Goal: Task Accomplishment & Management: Manage account settings

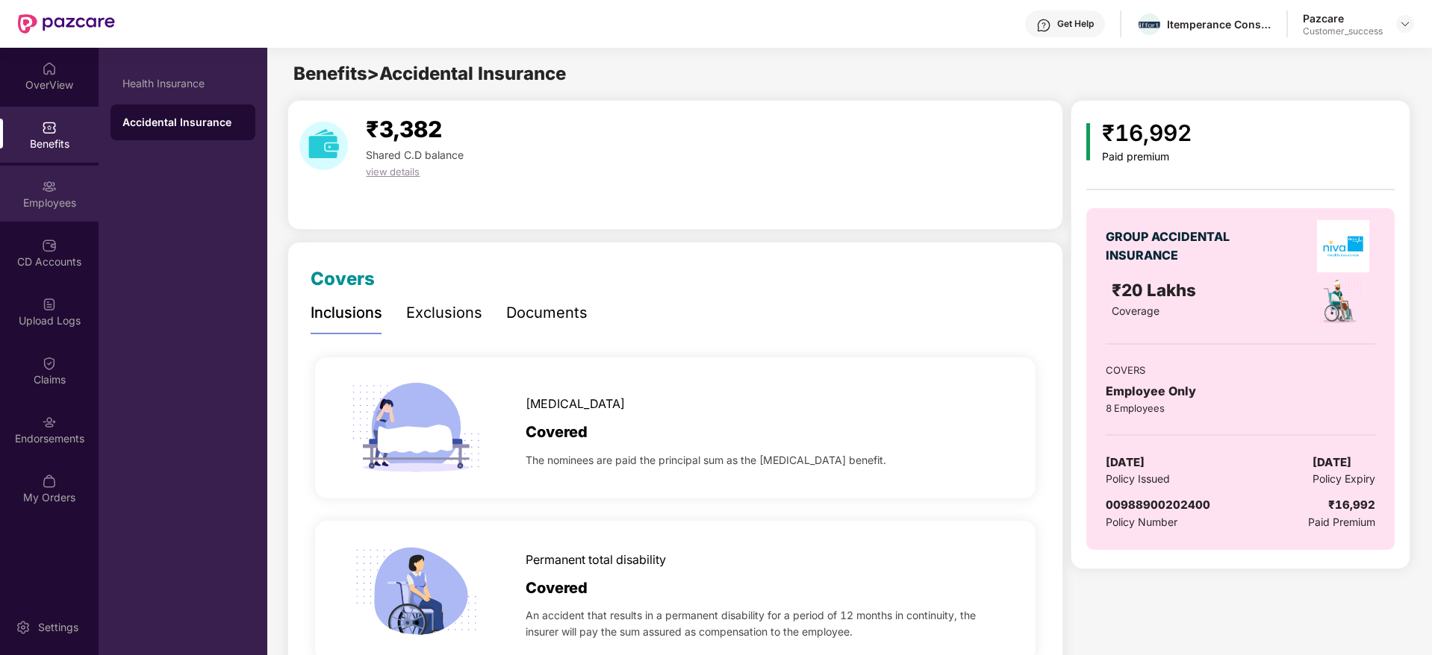
click at [48, 208] on div "Employees" at bounding box center [49, 203] width 99 height 15
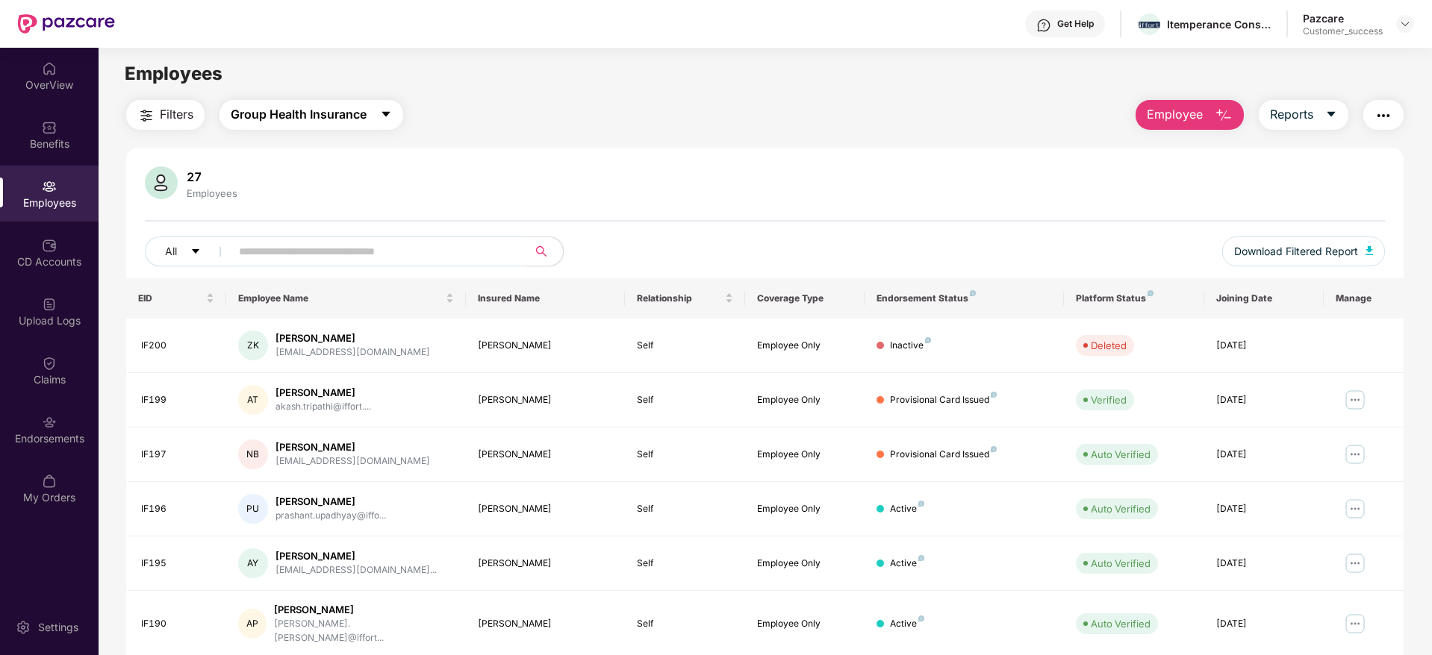
click at [272, 105] on span "Group Health Insurance" at bounding box center [299, 114] width 136 height 19
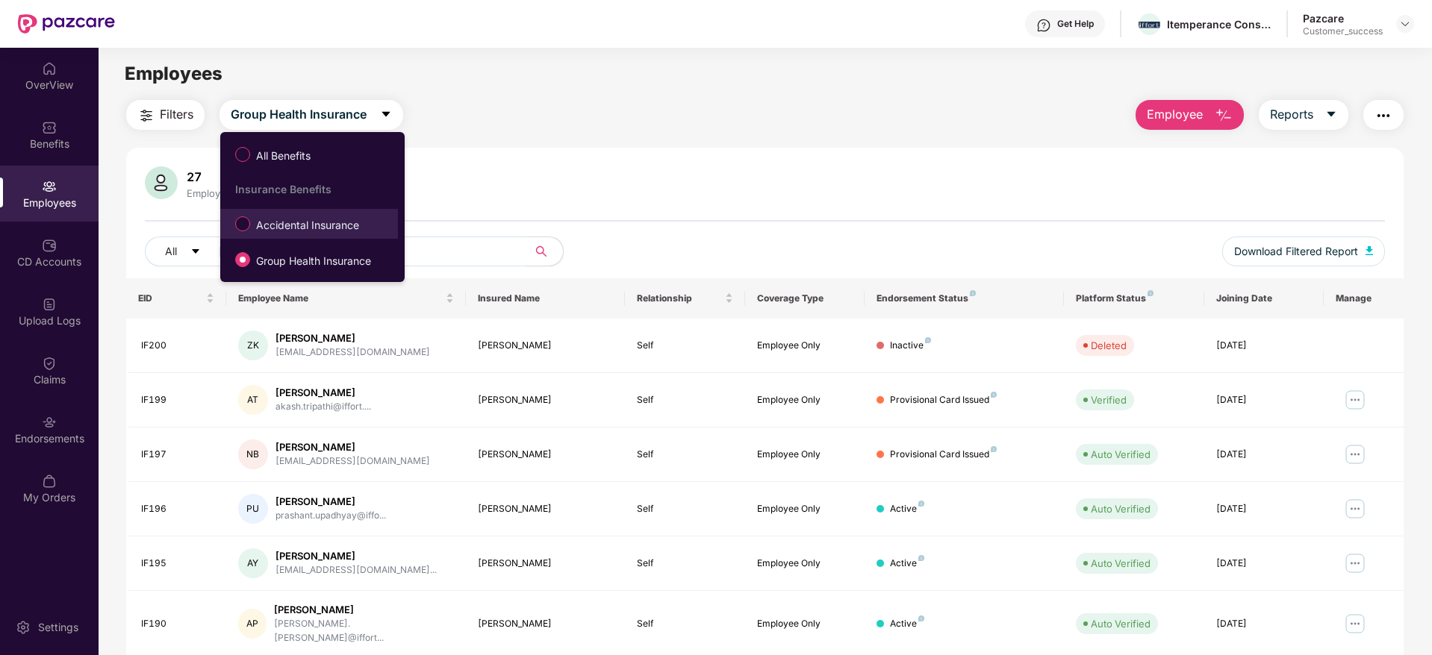
click at [275, 234] on label "Accidental Insurance" at bounding box center [300, 223] width 145 height 25
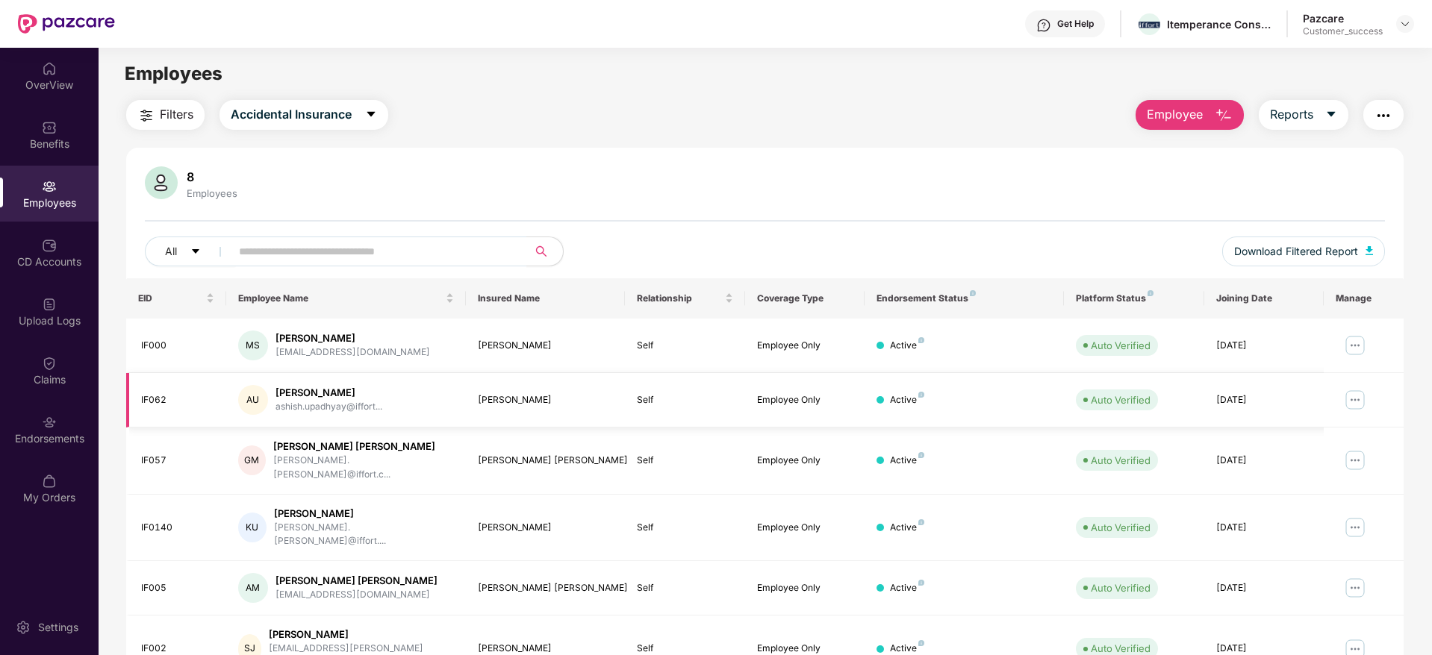
scroll to position [153, 0]
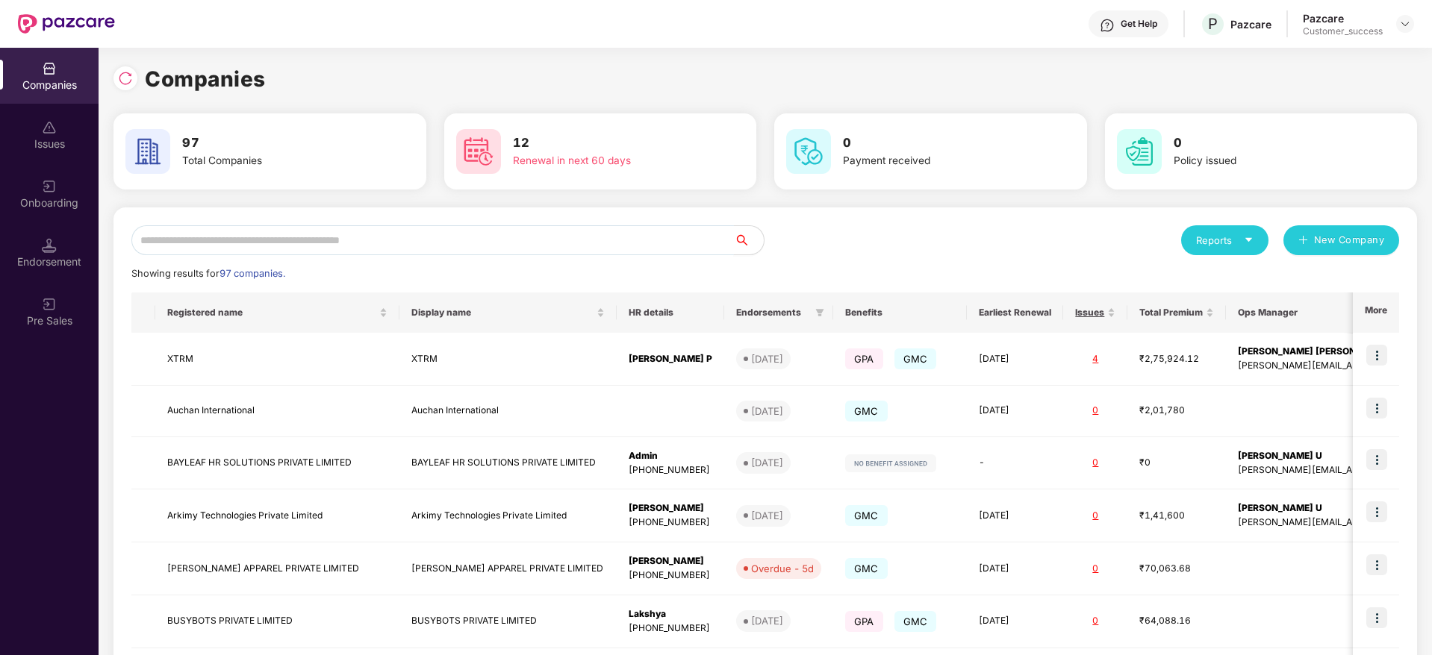
click at [237, 231] on input "text" at bounding box center [432, 240] width 602 height 30
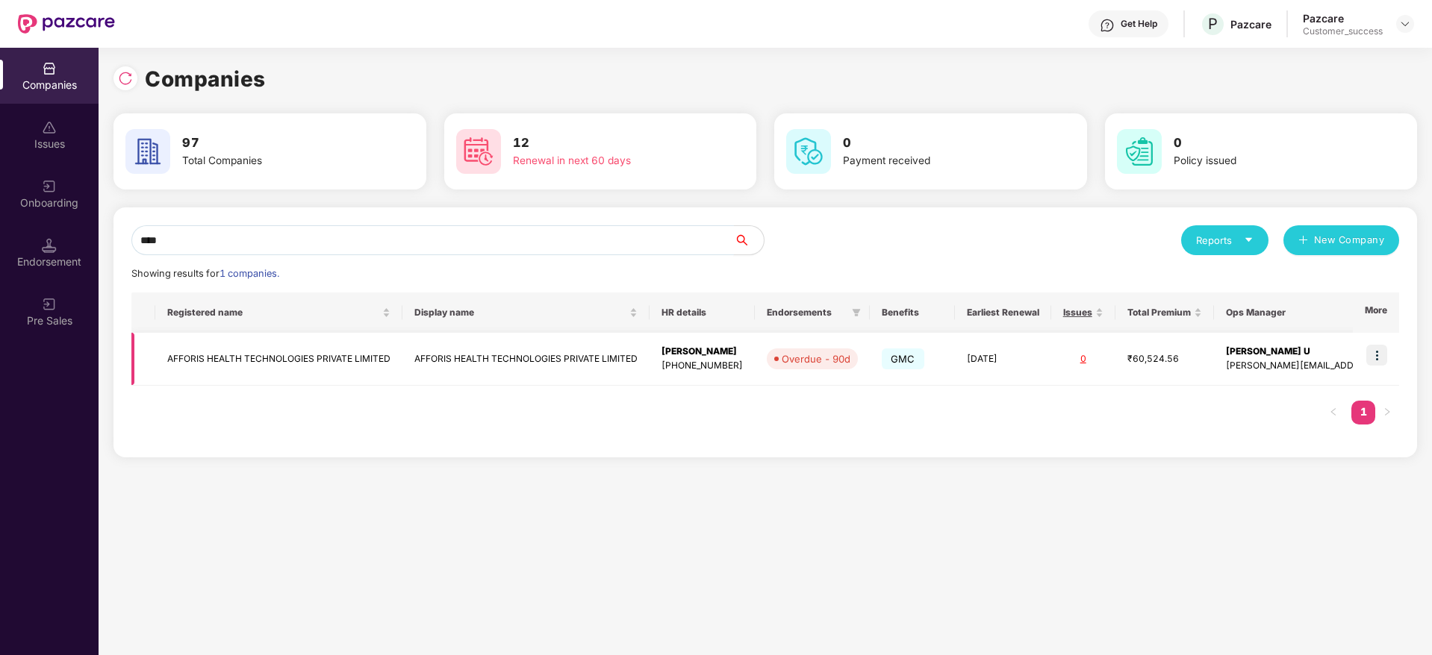
type input "****"
click at [1385, 348] on img at bounding box center [1376, 355] width 21 height 21
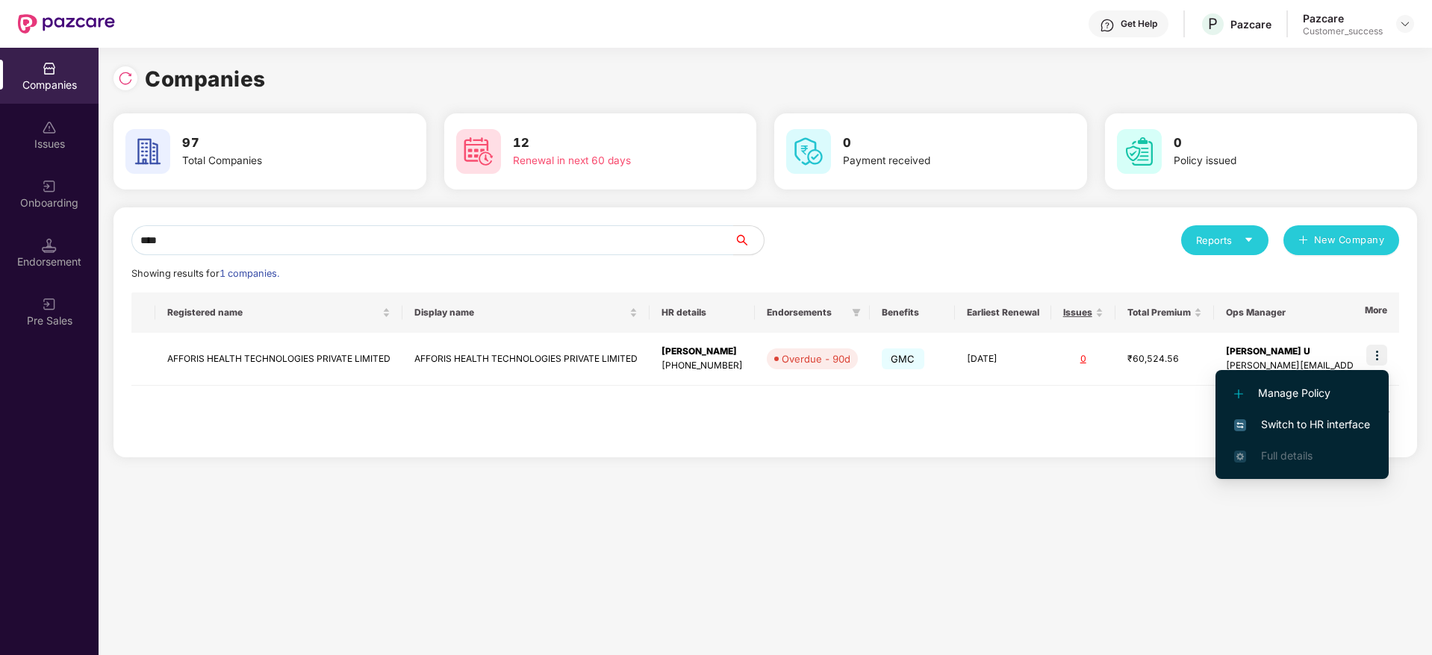
click at [1341, 417] on span "Switch to HR interface" at bounding box center [1302, 425] width 136 height 16
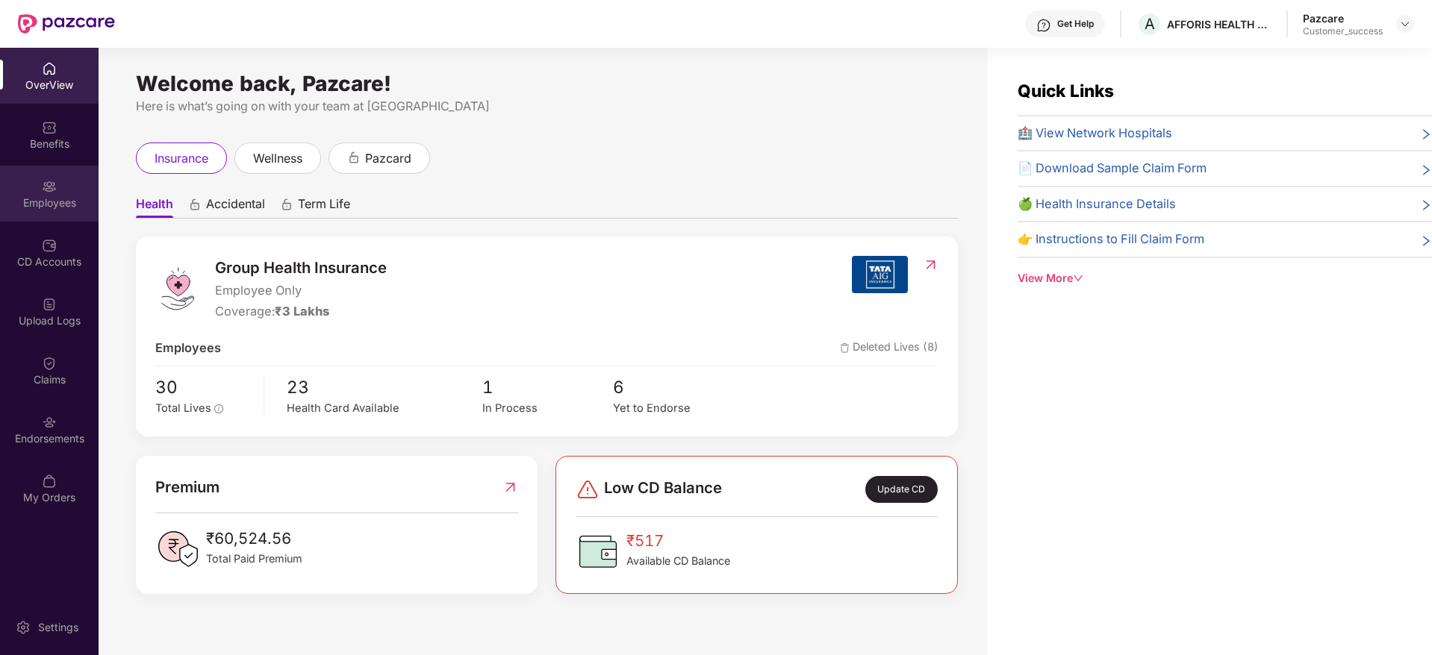
click at [66, 212] on div "Employees" at bounding box center [49, 194] width 99 height 56
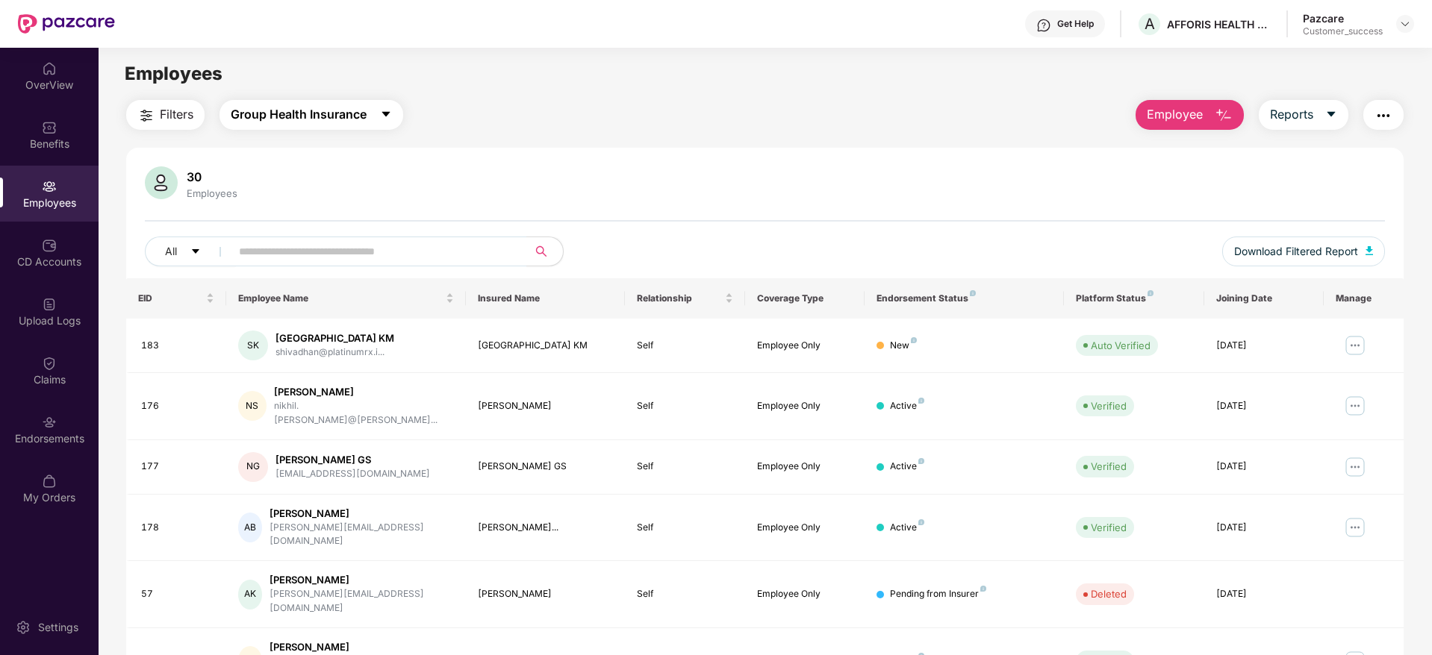
click at [348, 110] on span "Group Health Insurance" at bounding box center [299, 114] width 136 height 19
click at [158, 111] on button "Filters" at bounding box center [165, 115] width 78 height 30
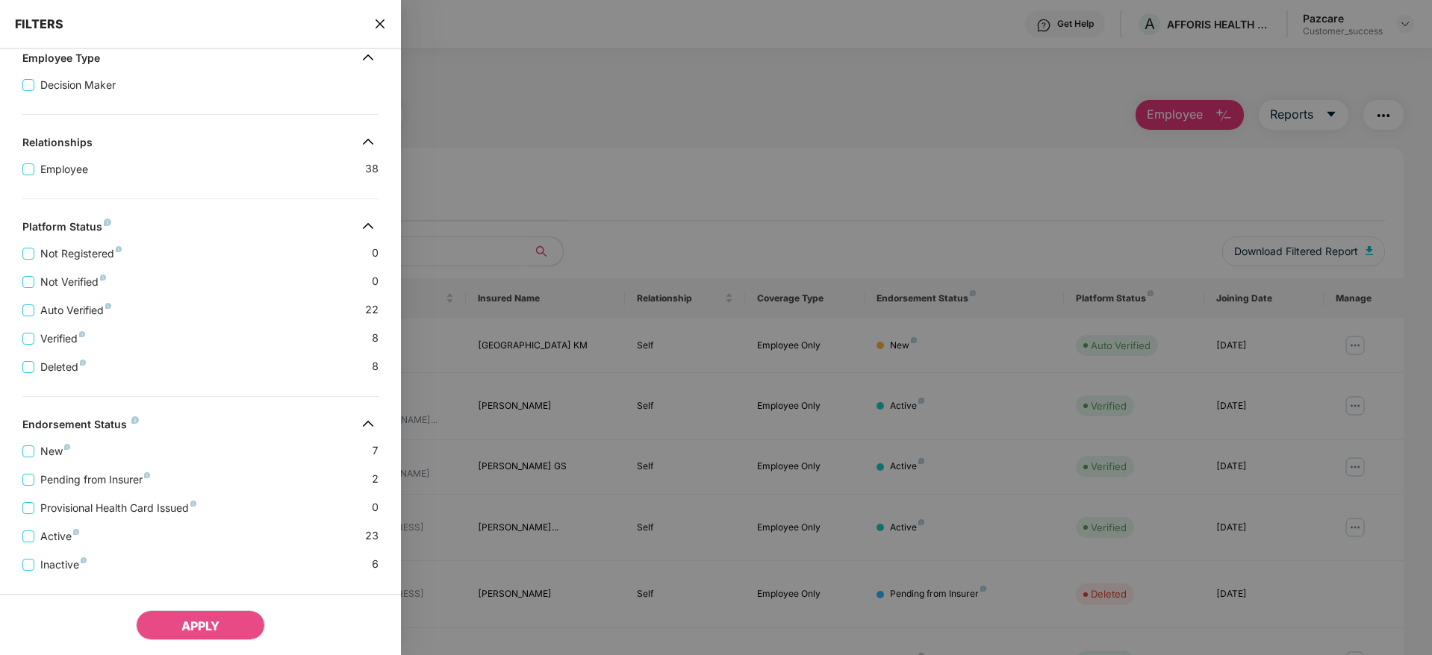
scroll to position [216, 0]
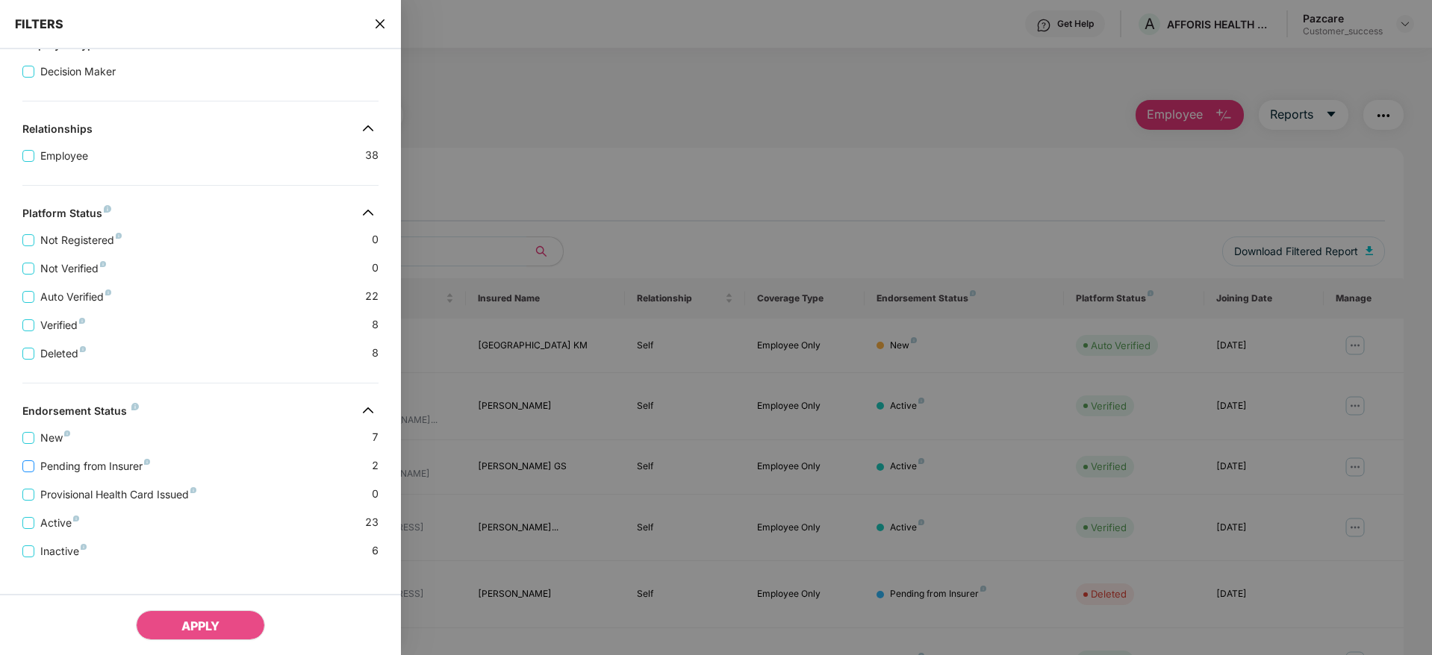
click at [128, 470] on span "Pending from Insurer" at bounding box center [95, 466] width 122 height 16
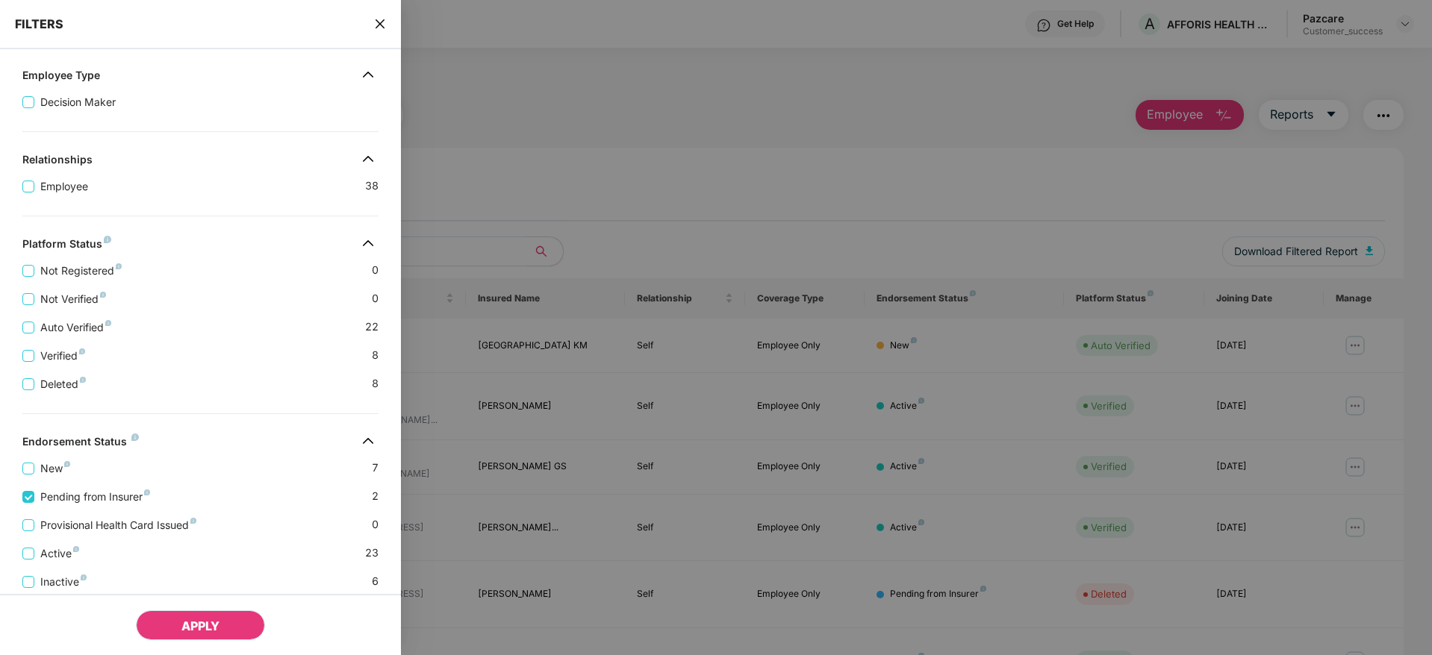
click at [214, 629] on span "APPLY" at bounding box center [200, 626] width 38 height 15
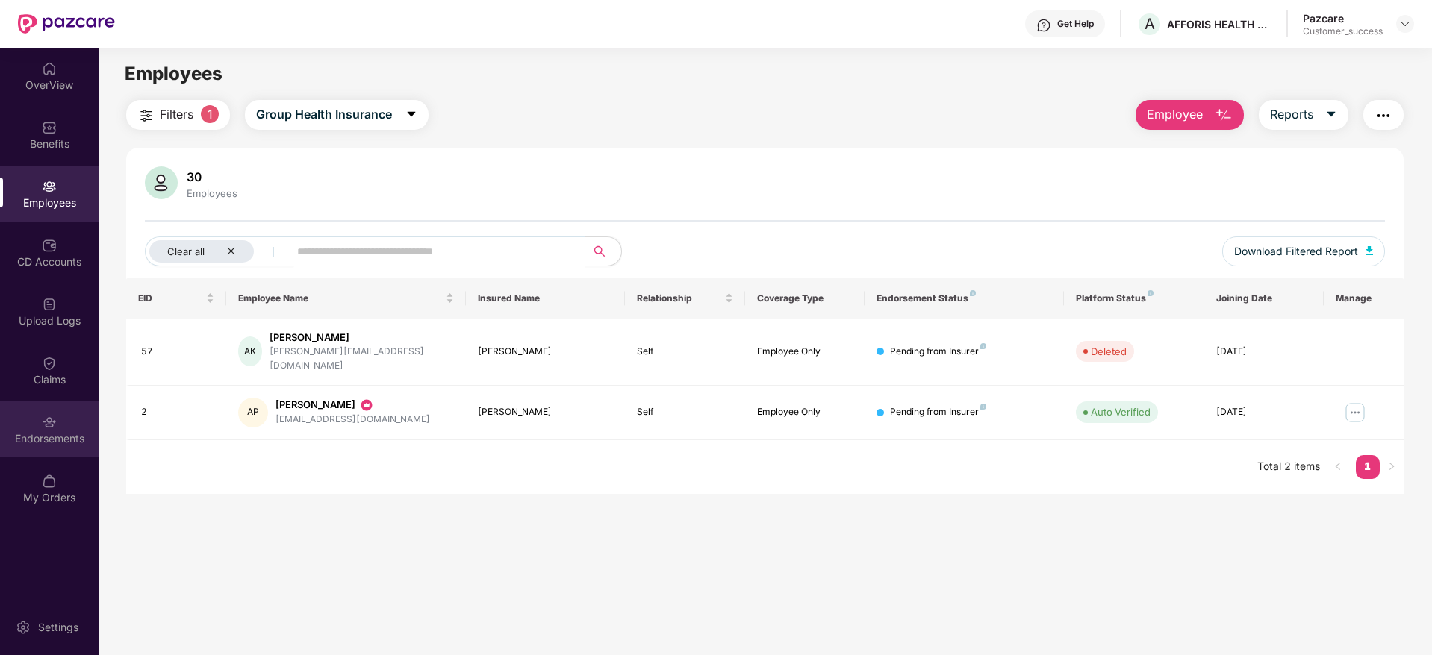
click at [52, 420] on img at bounding box center [49, 422] width 15 height 15
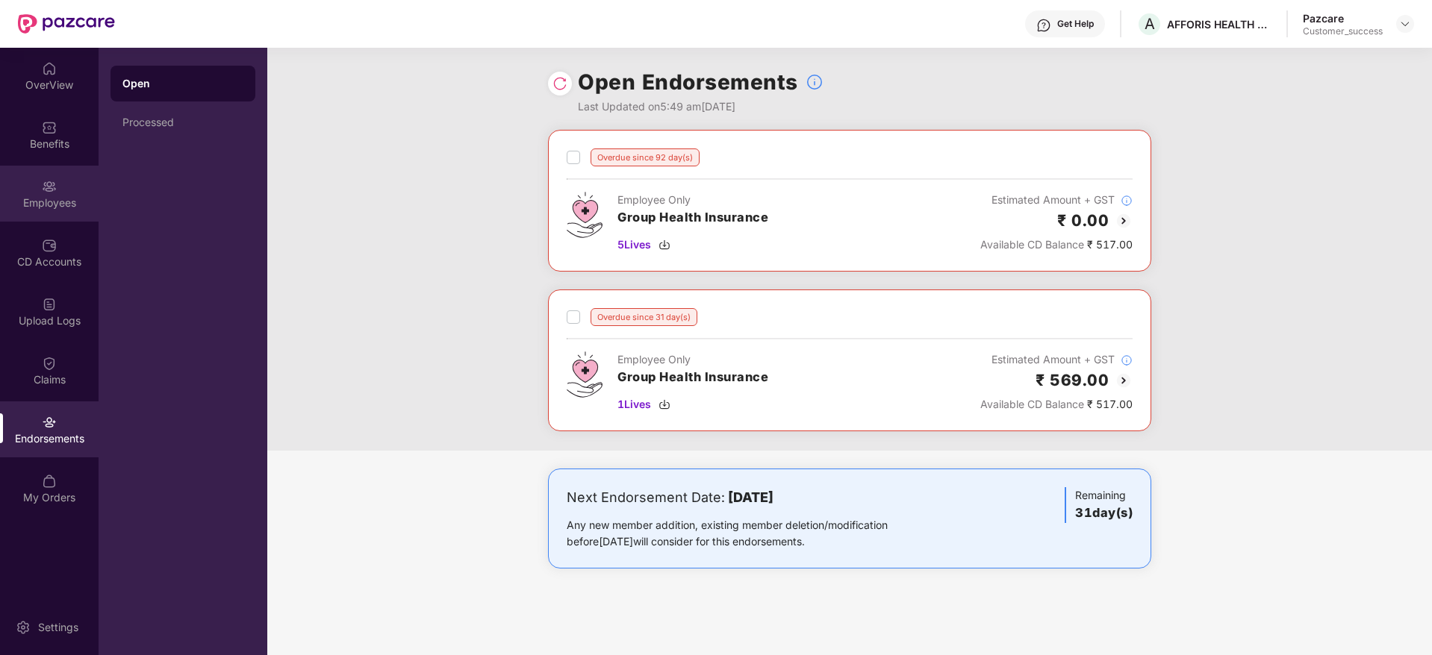
click at [72, 185] on div "Employees" at bounding box center [49, 194] width 99 height 56
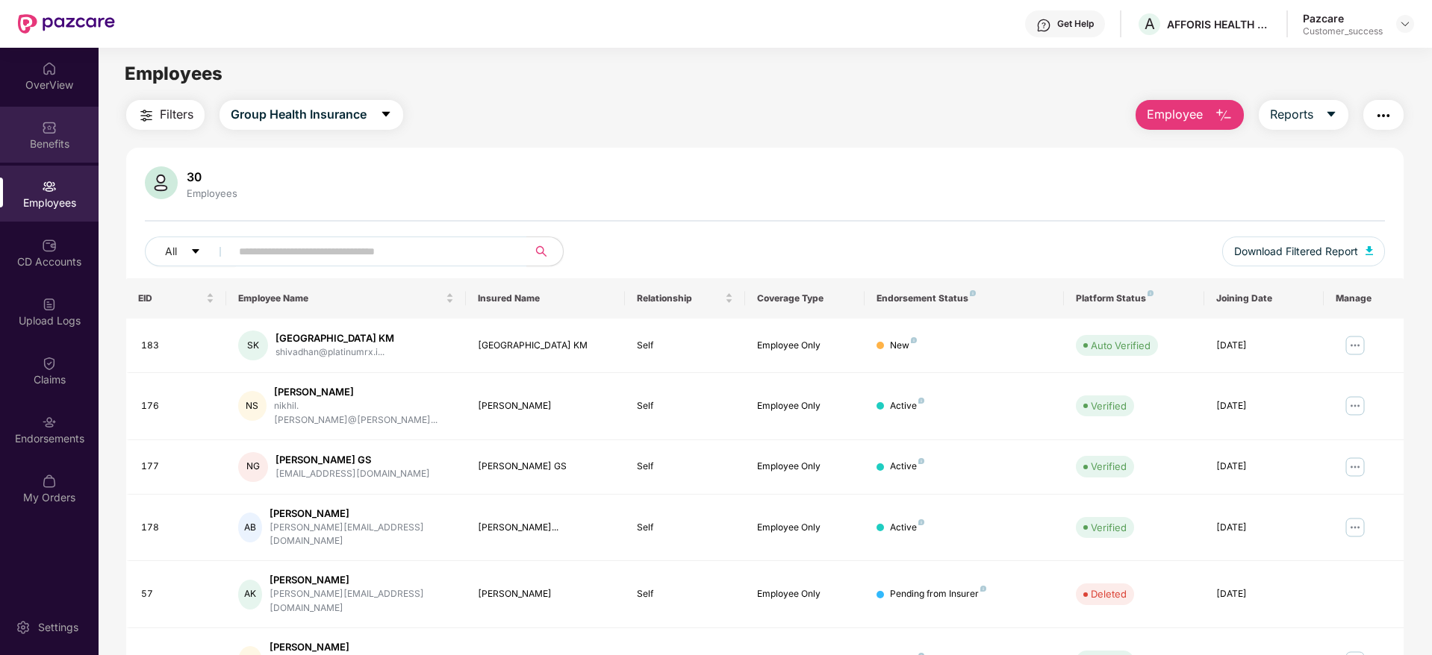
click at [75, 149] on div "Benefits" at bounding box center [49, 144] width 99 height 15
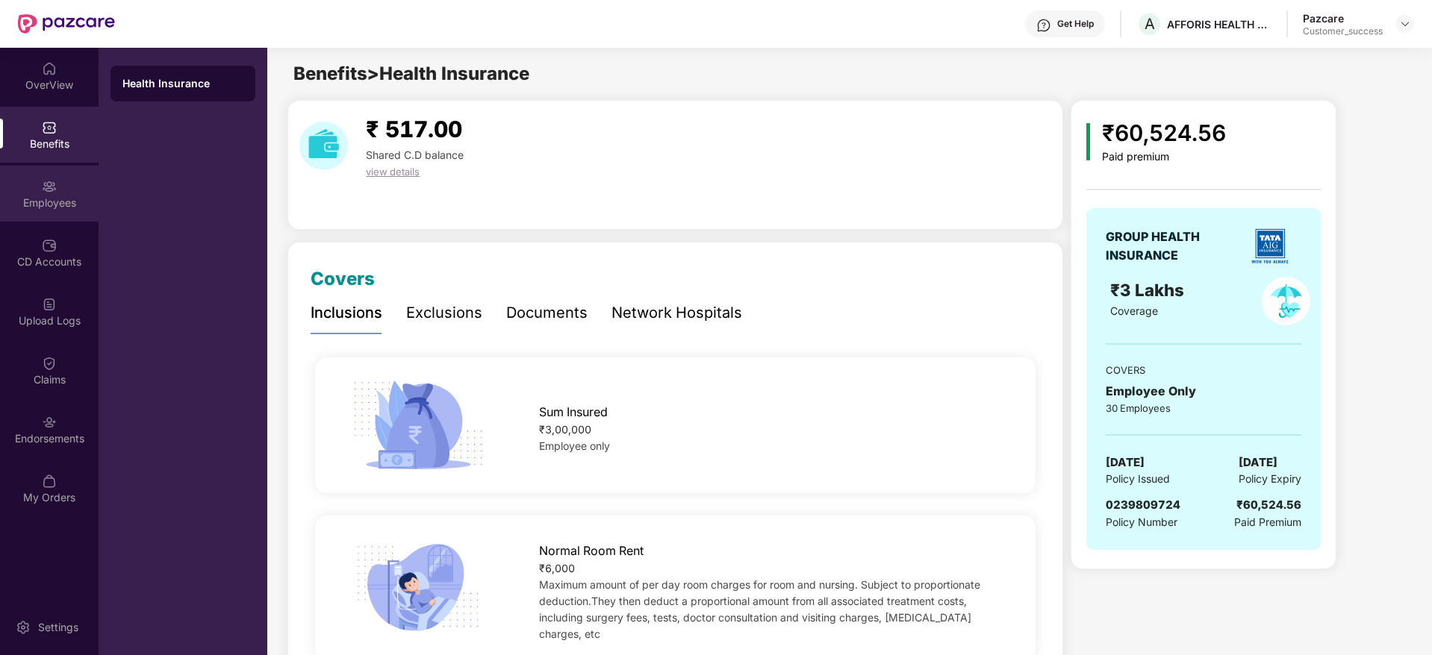
click at [69, 182] on div "Employees" at bounding box center [49, 194] width 99 height 56
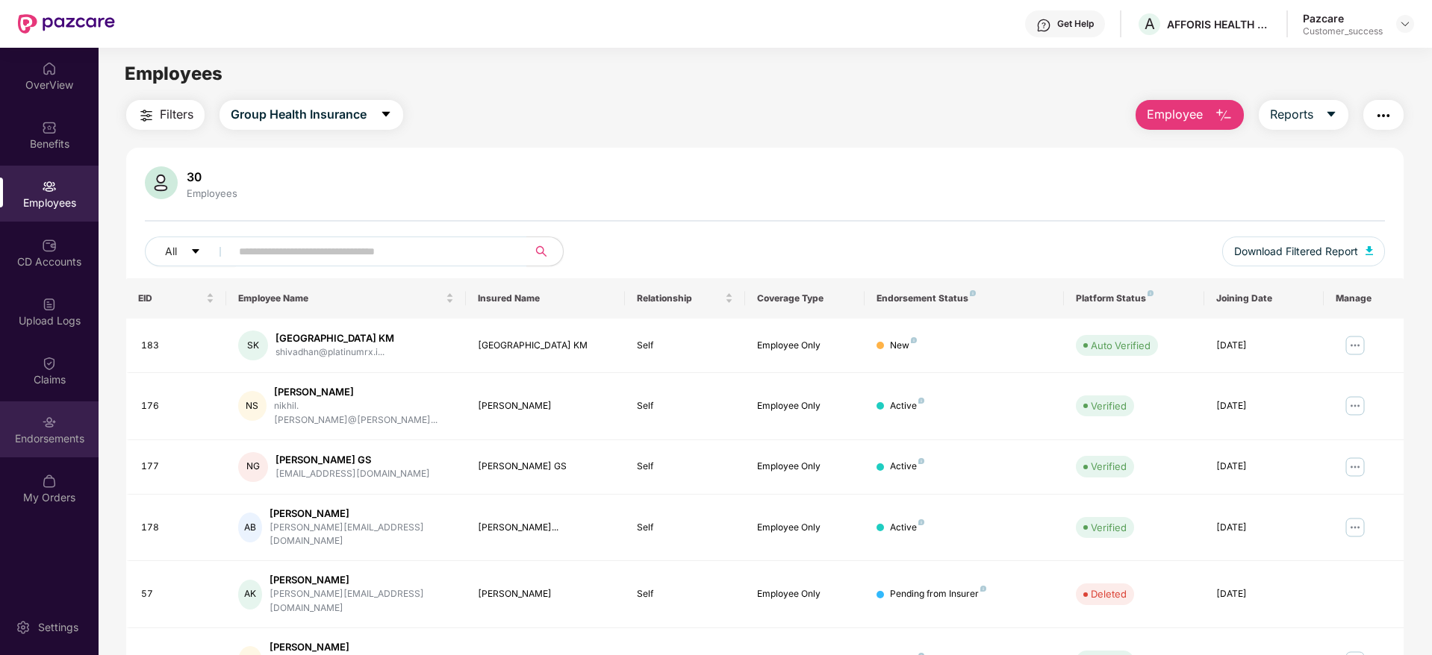
click at [43, 450] on div "Endorsements" at bounding box center [49, 430] width 99 height 56
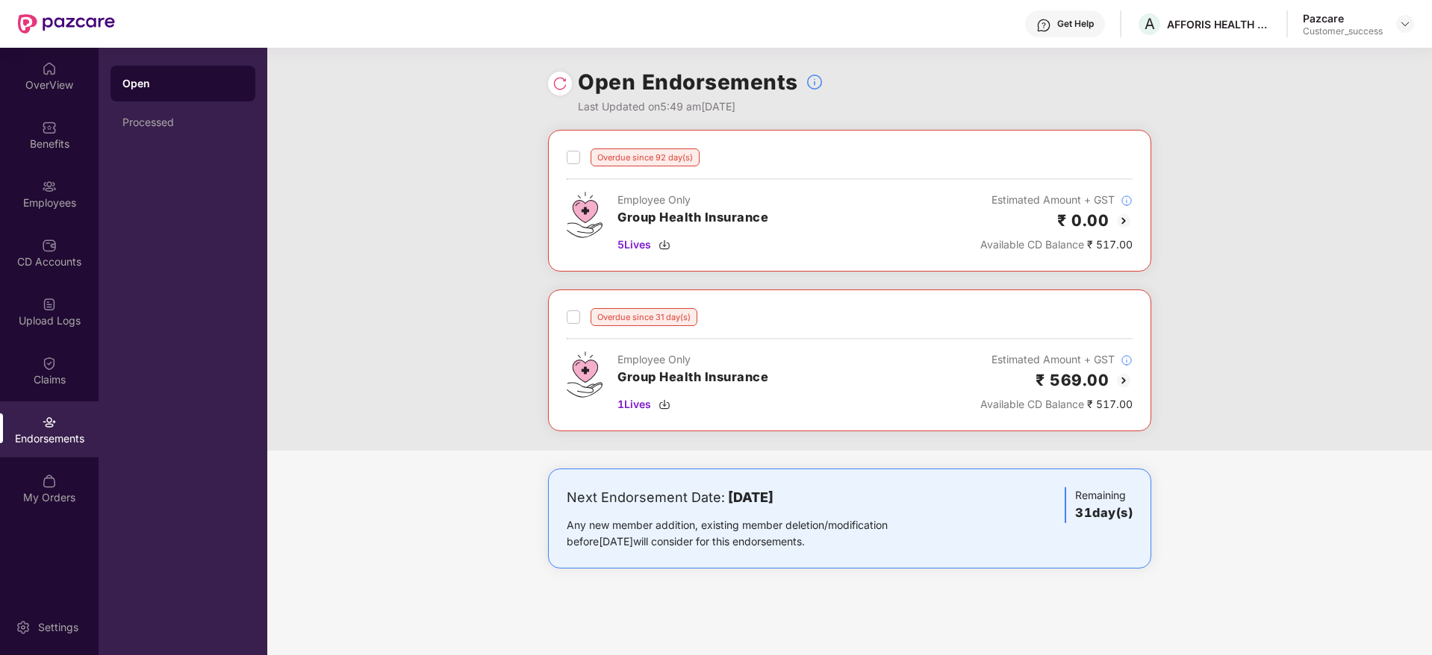
click at [1115, 376] on img at bounding box center [1124, 381] width 18 height 18
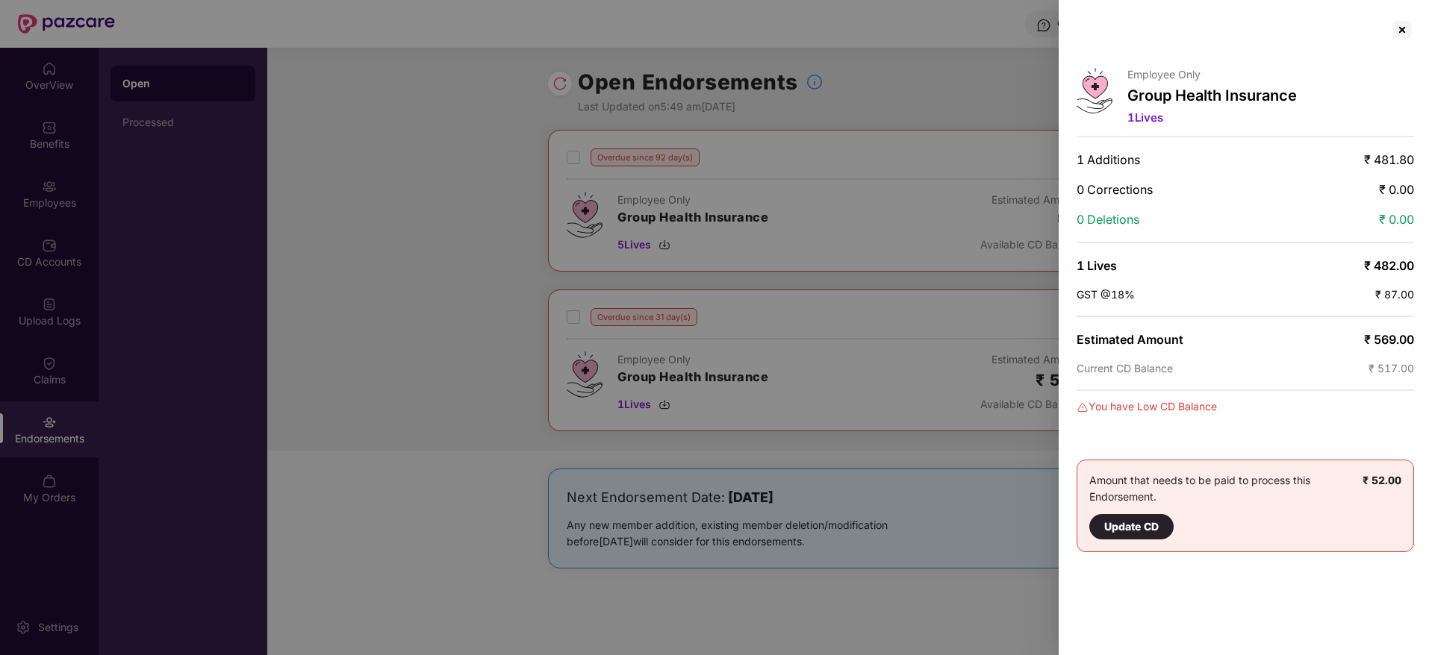
click at [916, 362] on div at bounding box center [716, 327] width 1432 height 655
click at [920, 293] on div at bounding box center [716, 327] width 1432 height 655
click at [298, 30] on div at bounding box center [716, 327] width 1432 height 655
click at [1405, 34] on div at bounding box center [1402, 30] width 24 height 24
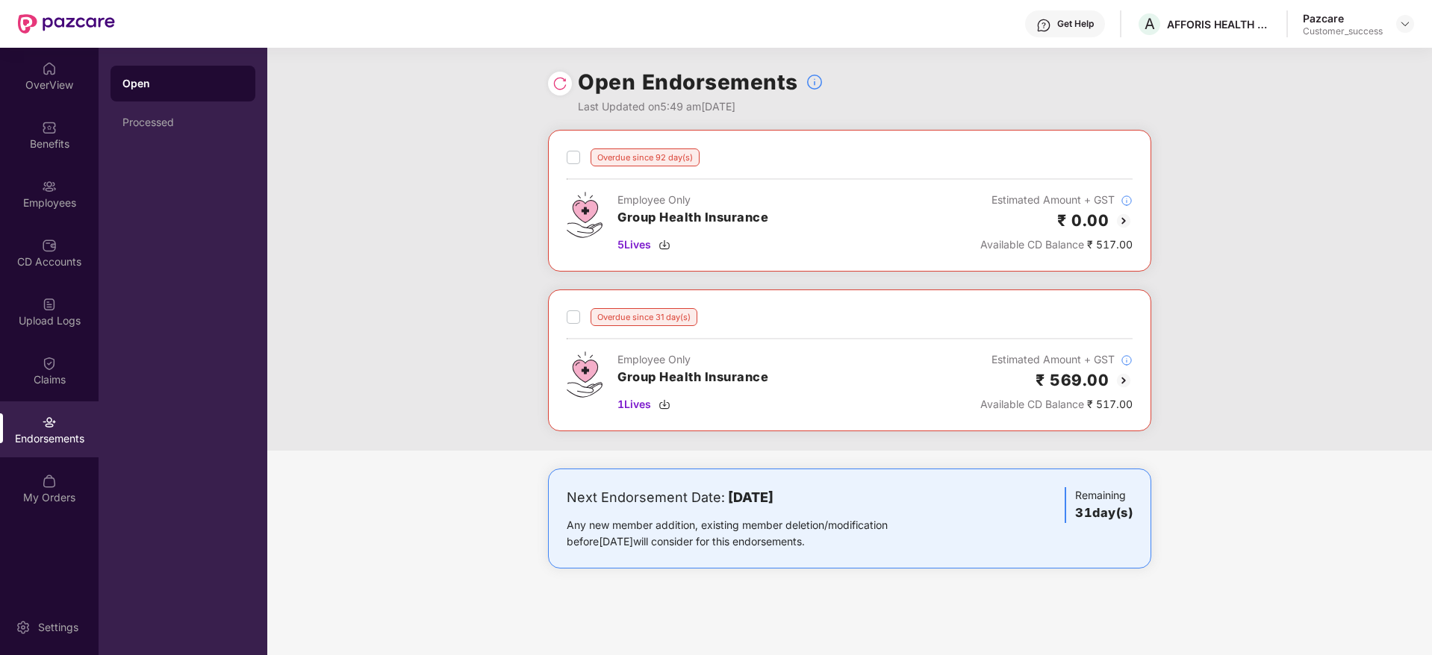
click at [1124, 218] on img at bounding box center [1124, 221] width 18 height 18
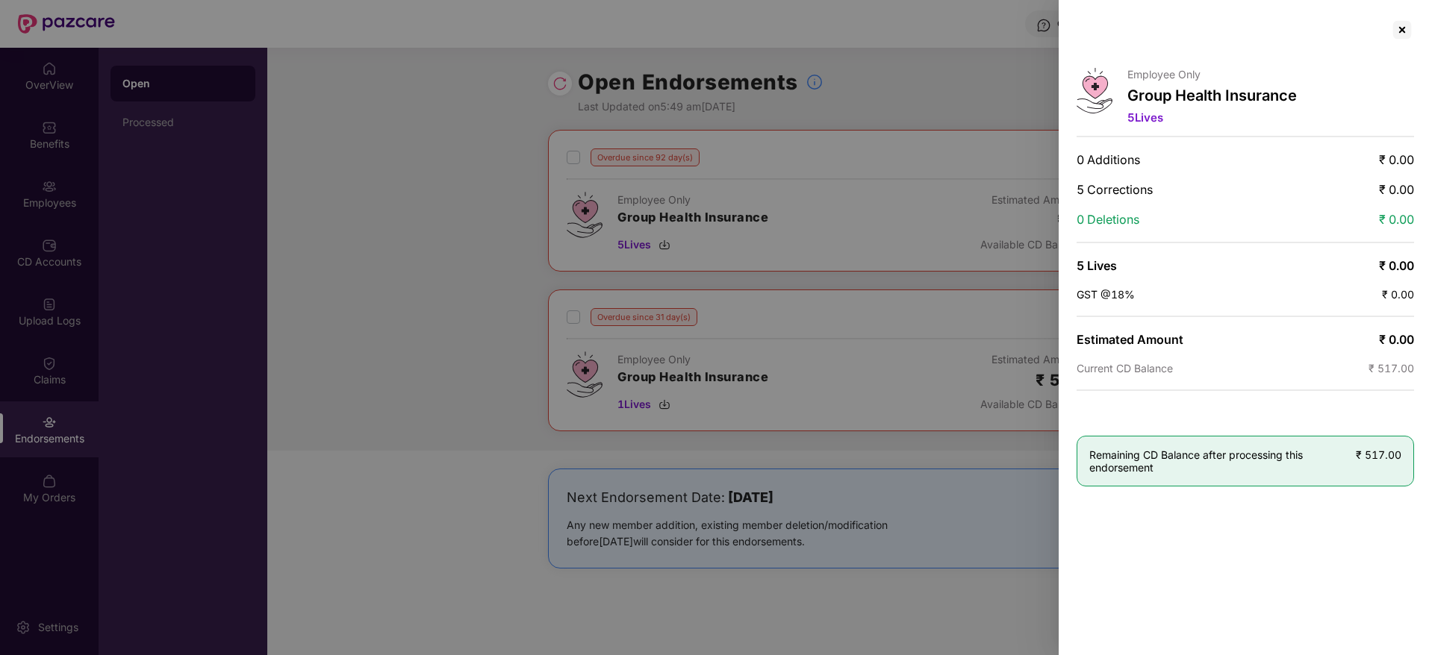
click at [902, 70] on div at bounding box center [716, 327] width 1432 height 655
click at [1410, 31] on div at bounding box center [1402, 30] width 24 height 24
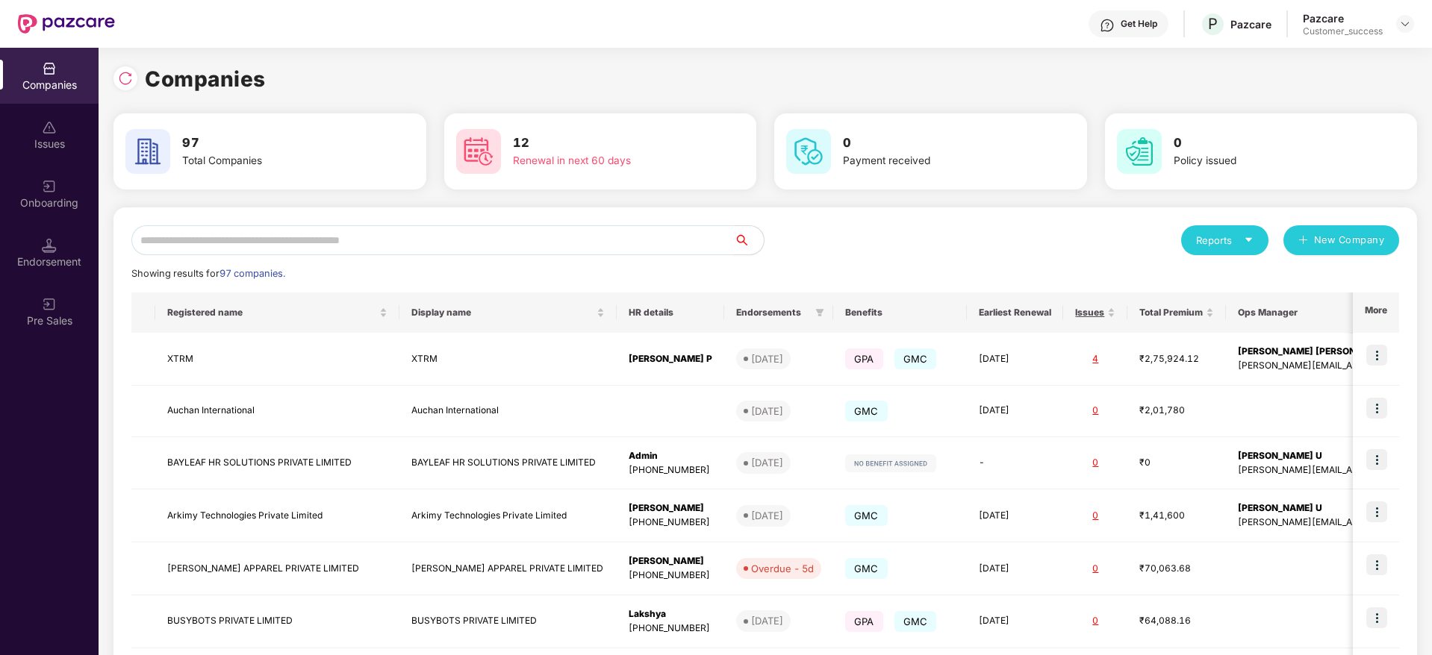
click at [176, 234] on input "text" at bounding box center [432, 240] width 602 height 30
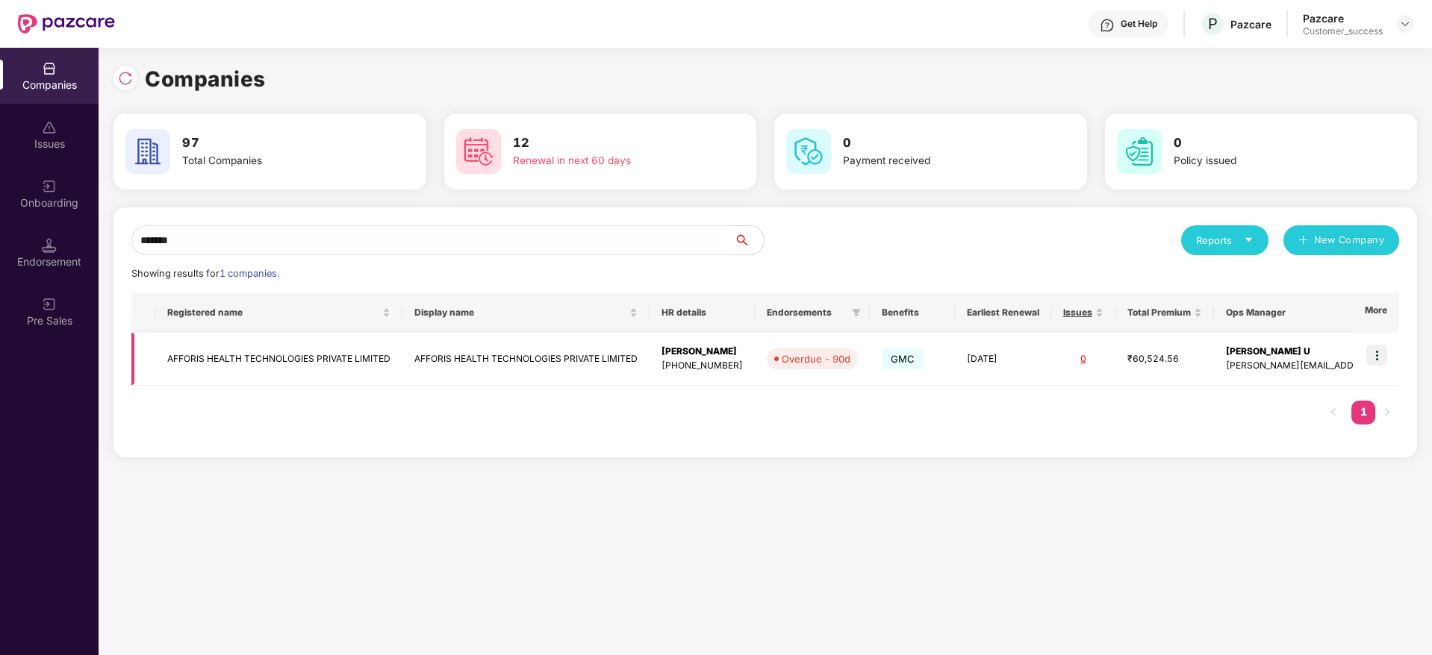
type input "*******"
click at [1371, 369] on td at bounding box center [1376, 359] width 46 height 53
click at [1375, 363] on img at bounding box center [1376, 355] width 21 height 21
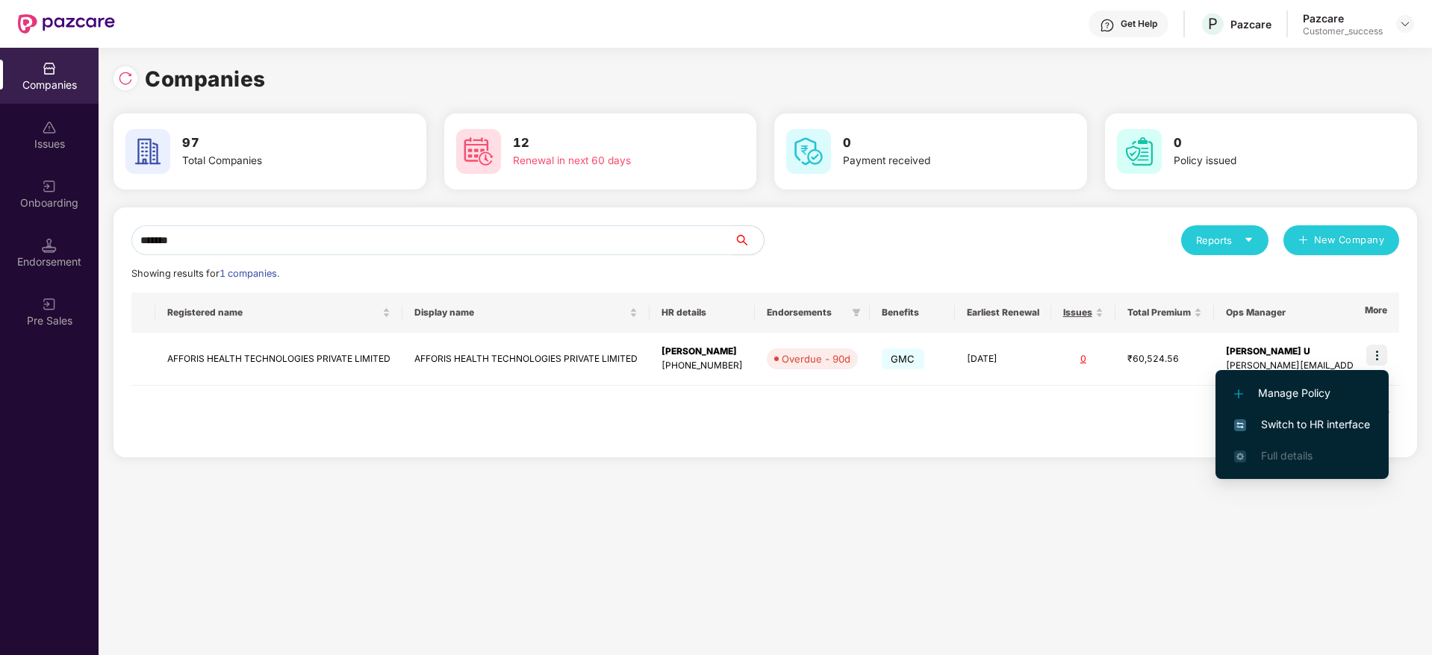
click at [1314, 426] on span "Switch to HR interface" at bounding box center [1302, 425] width 136 height 16
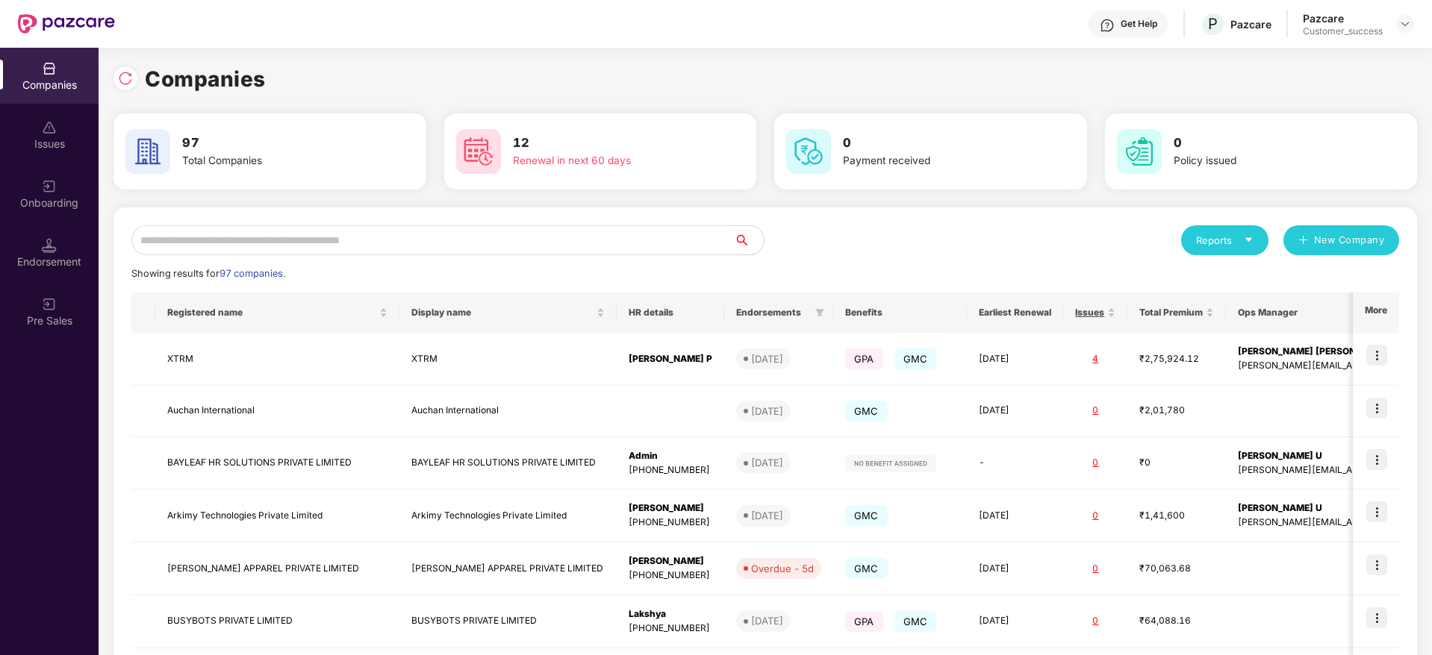
click at [217, 255] on input "text" at bounding box center [432, 240] width 602 height 30
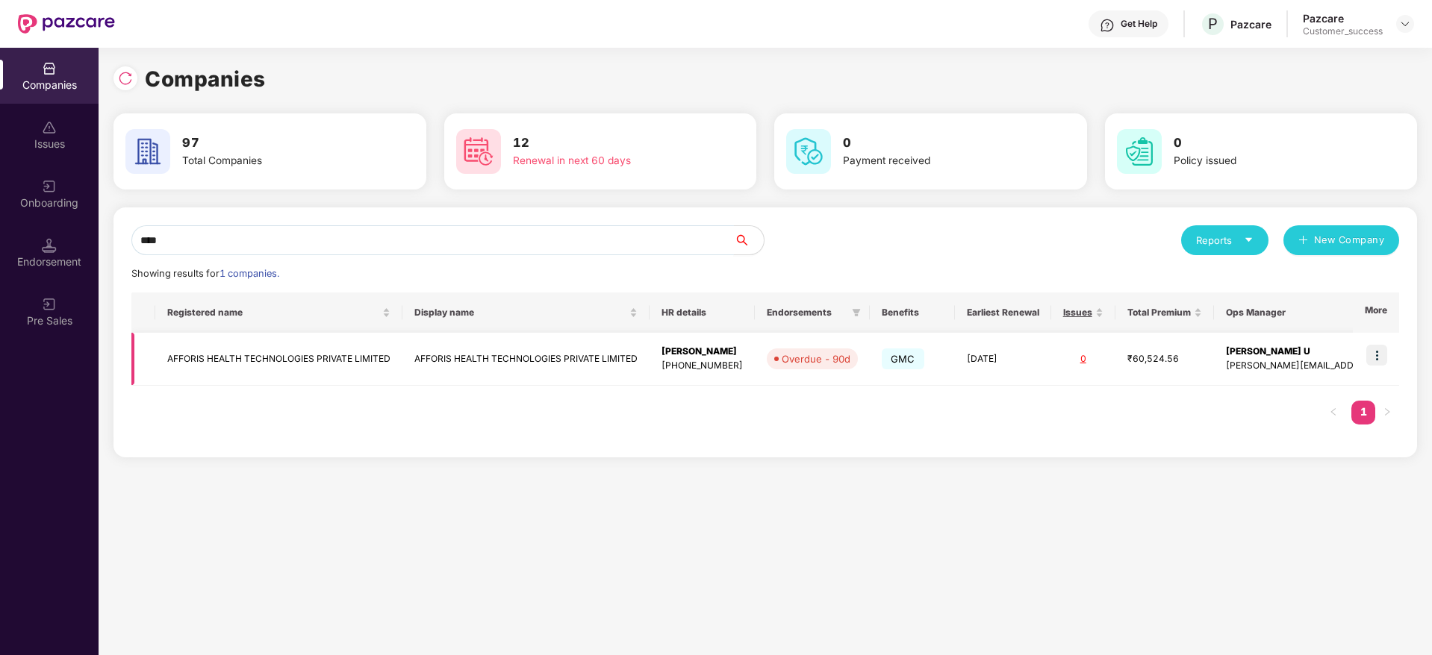
type input "****"
click at [1385, 352] on img at bounding box center [1376, 355] width 21 height 21
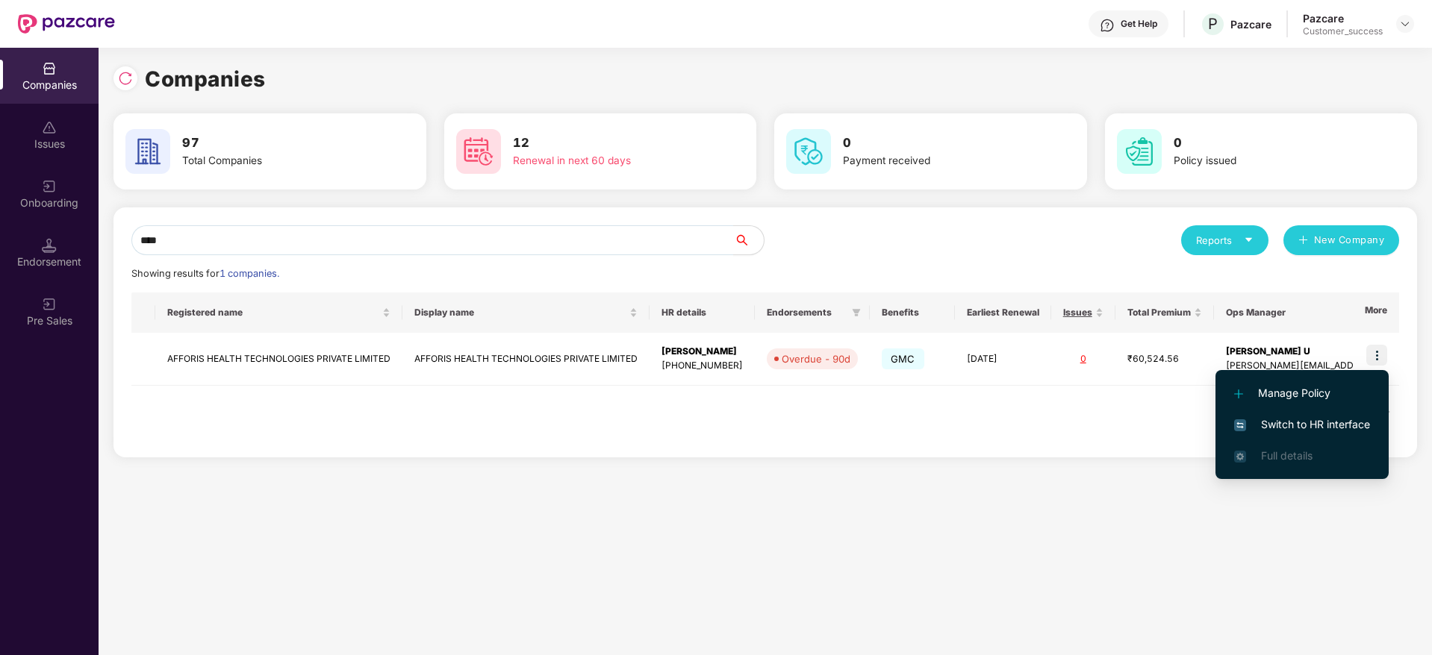
click at [1312, 423] on span "Switch to HR interface" at bounding box center [1302, 425] width 136 height 16
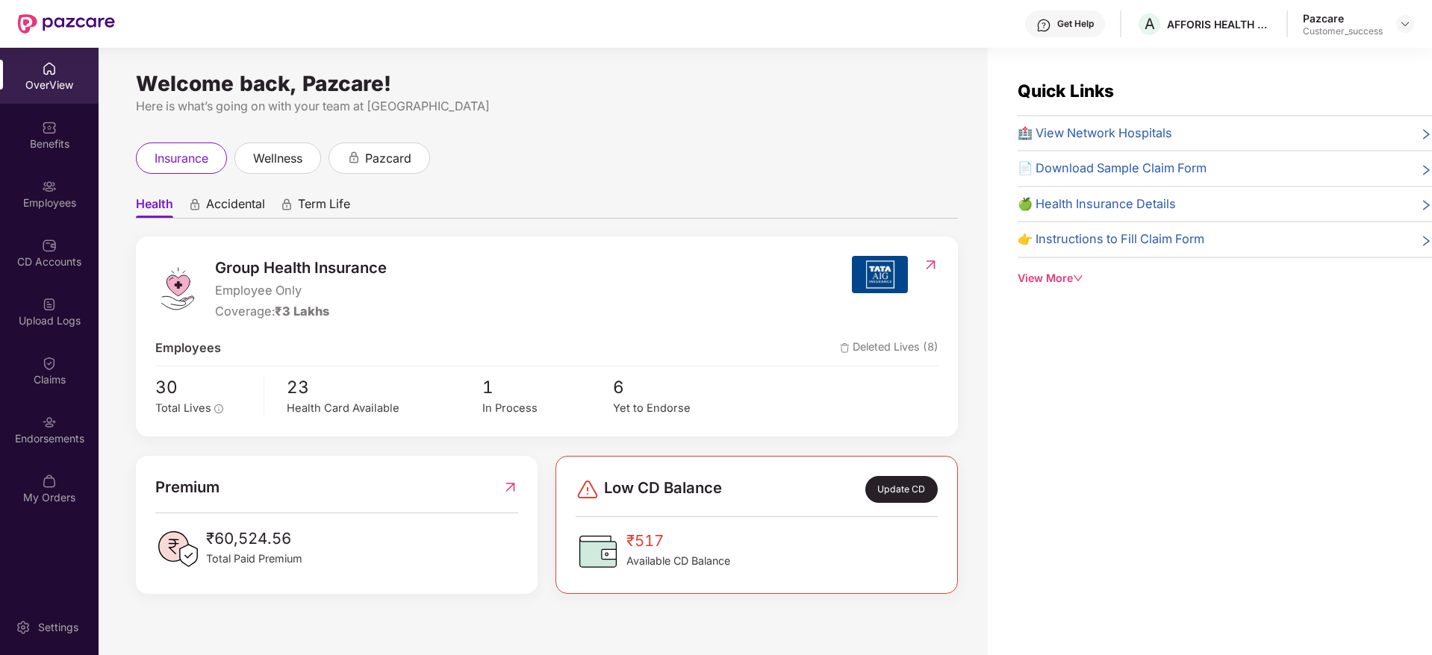
click at [68, 216] on div "Employees" at bounding box center [49, 194] width 99 height 56
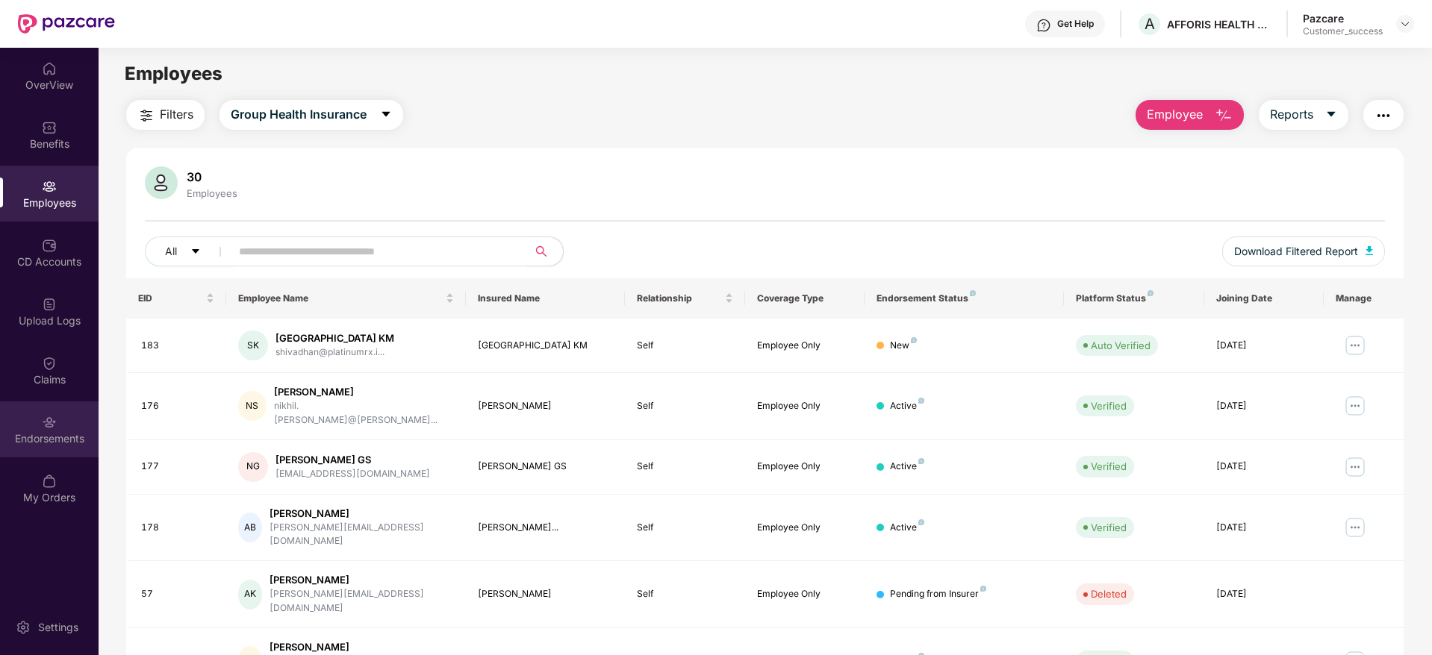
click at [49, 434] on div "Endorsements" at bounding box center [49, 438] width 99 height 15
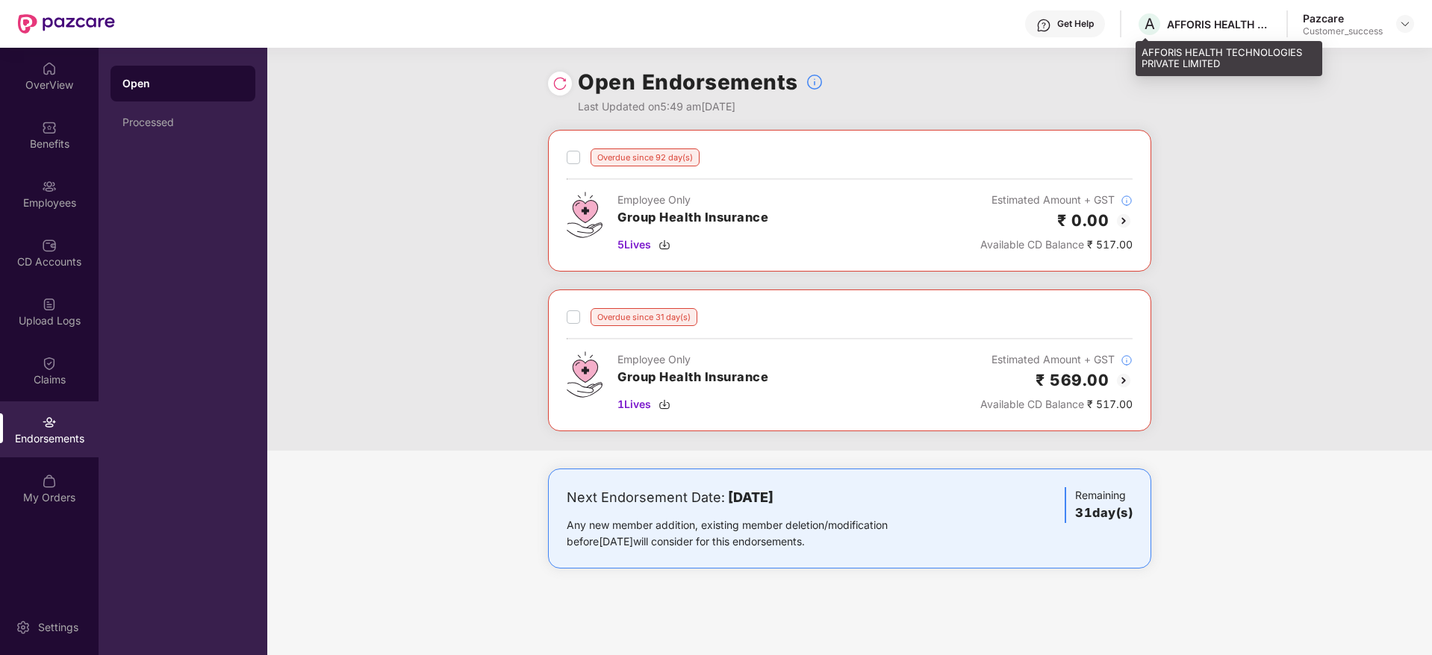
click at [1232, 30] on div "AFFORIS HEALTH TECHNOLOGIES PRIVATE LIMITED" at bounding box center [1219, 24] width 105 height 14
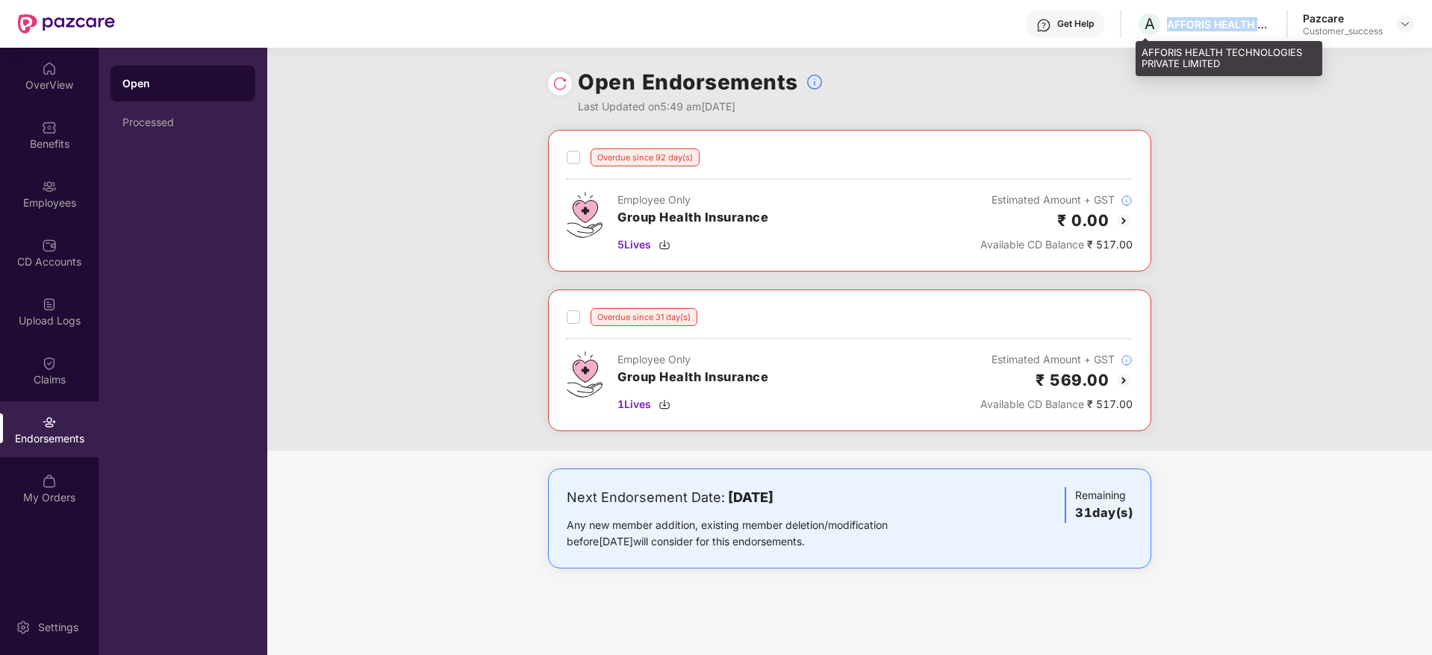
click at [1232, 30] on div "AFFORIS HEALTH TECHNOLOGIES PRIVATE LIMITED" at bounding box center [1219, 24] width 105 height 14
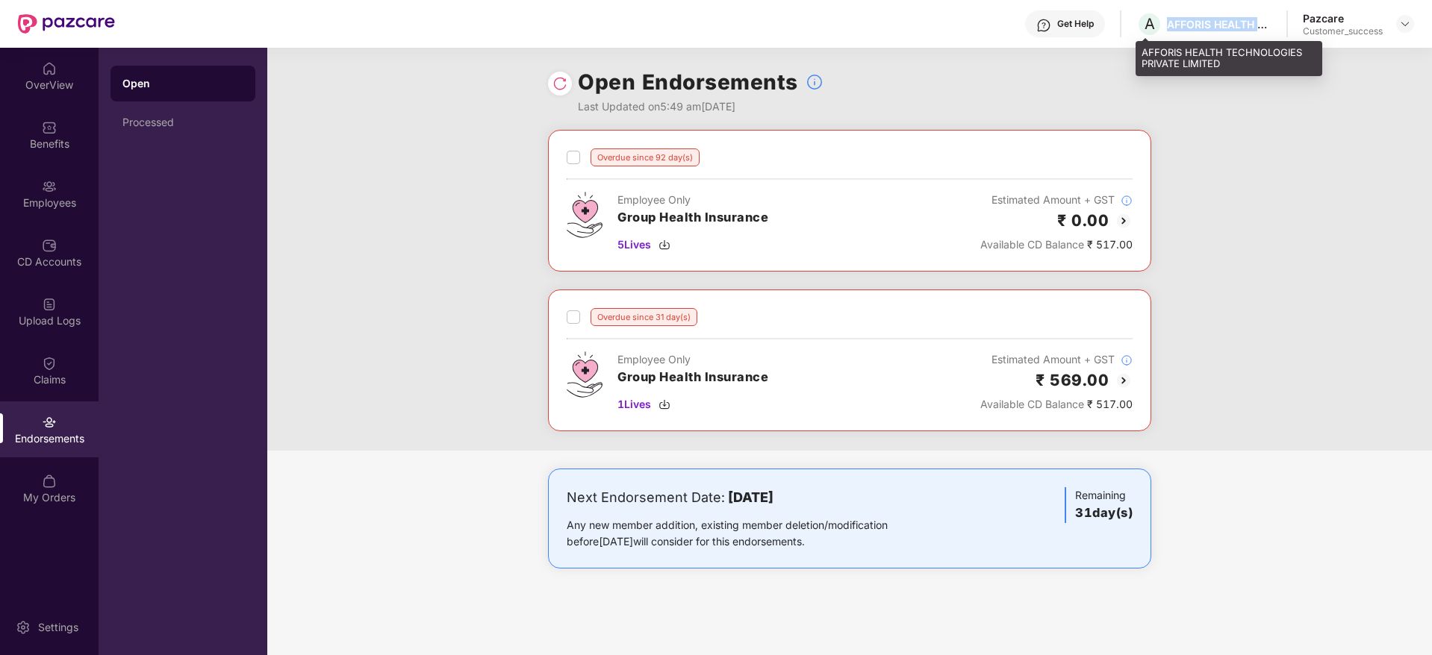
click at [1232, 30] on div "AFFORIS HEALTH TECHNOLOGIES PRIVATE LIMITED" at bounding box center [1219, 24] width 105 height 14
copy div "AFFORIS HEALTH TECHNOLOGIES PRIVATE LIMITED"
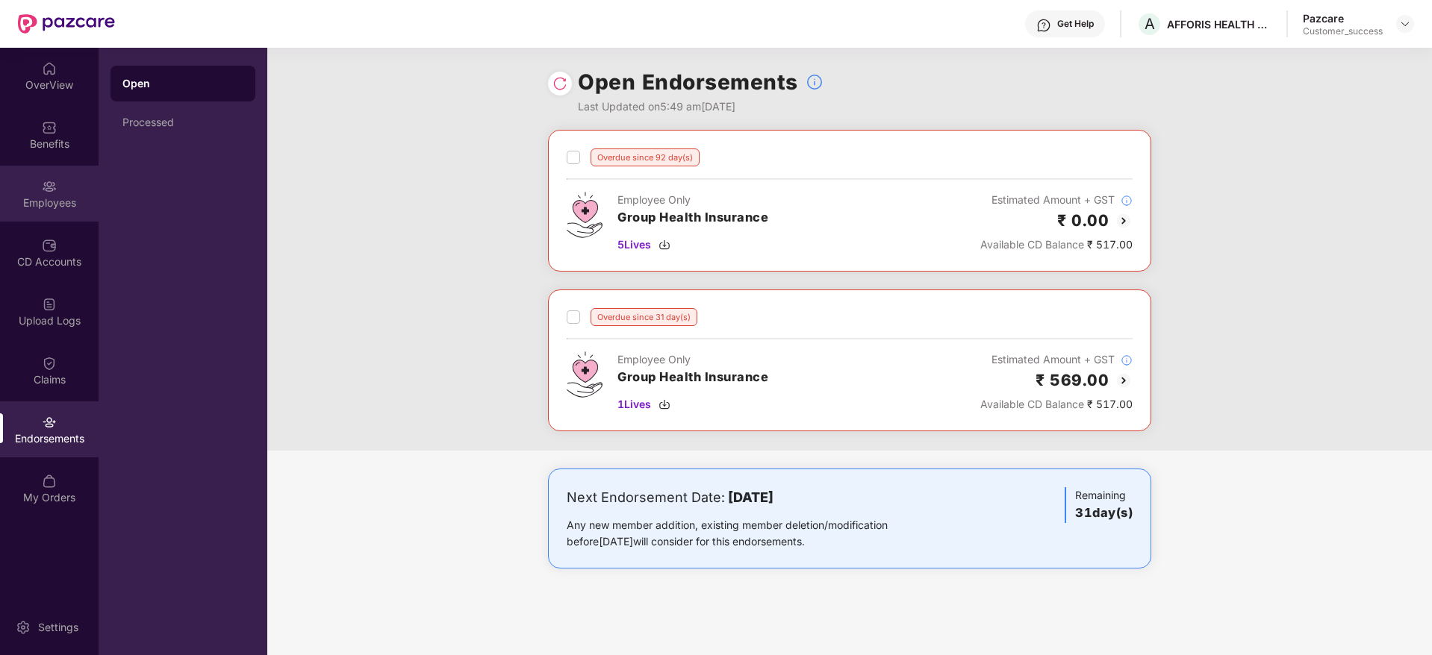
click at [58, 209] on div "Employees" at bounding box center [49, 203] width 99 height 15
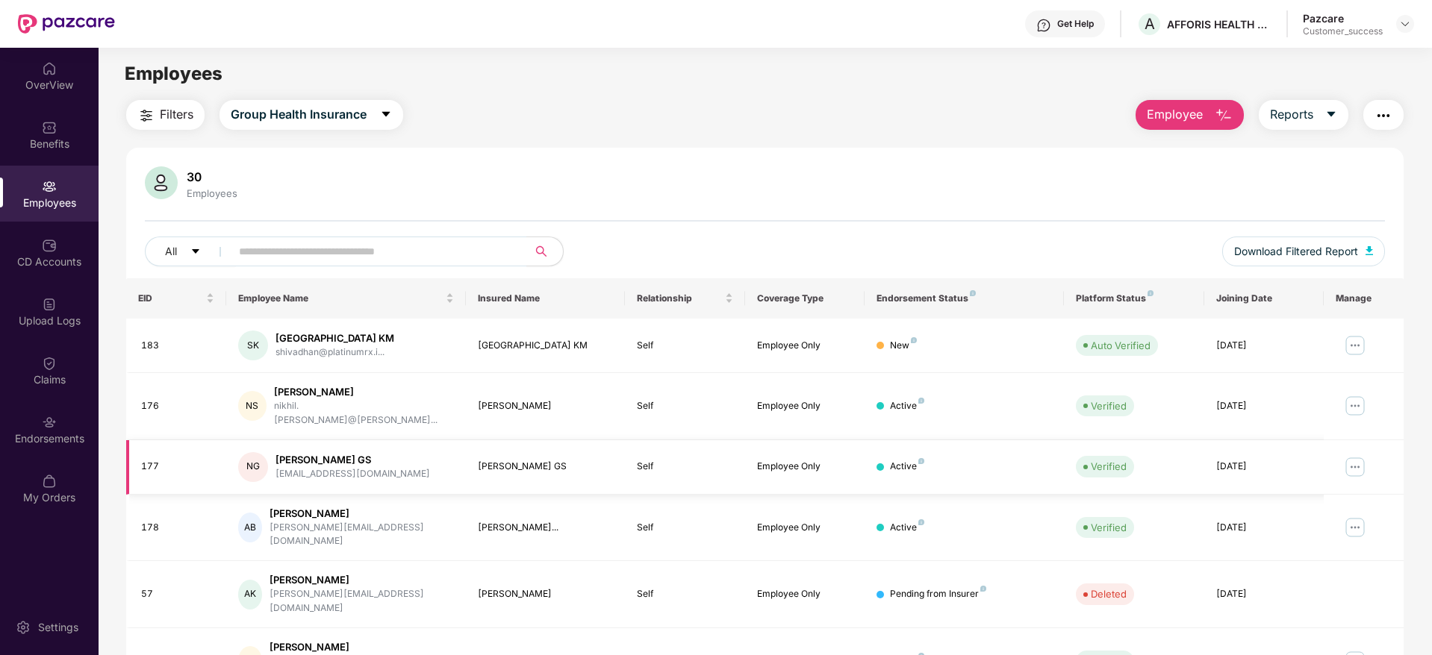
scroll to position [122, 0]
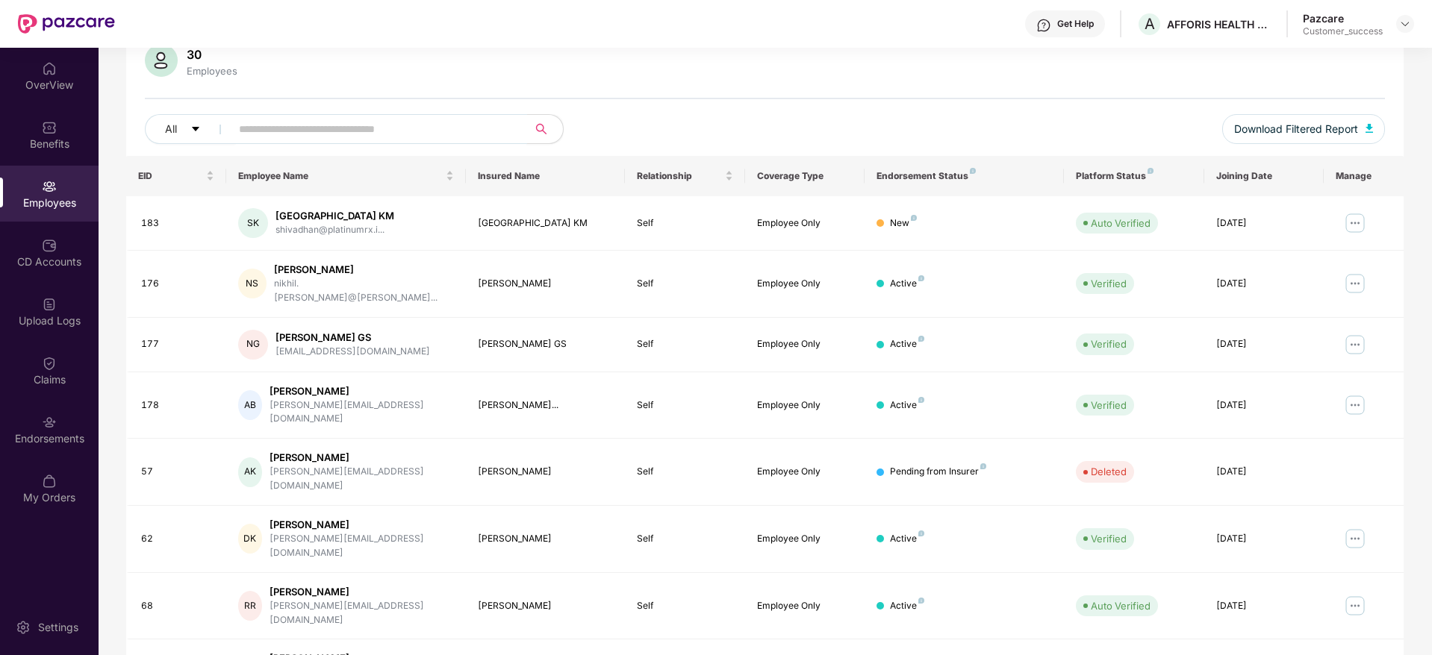
click at [294, 140] on span at bounding box center [374, 129] width 306 height 30
type input "*"
click at [184, 72] on div "Employees" at bounding box center [212, 71] width 57 height 12
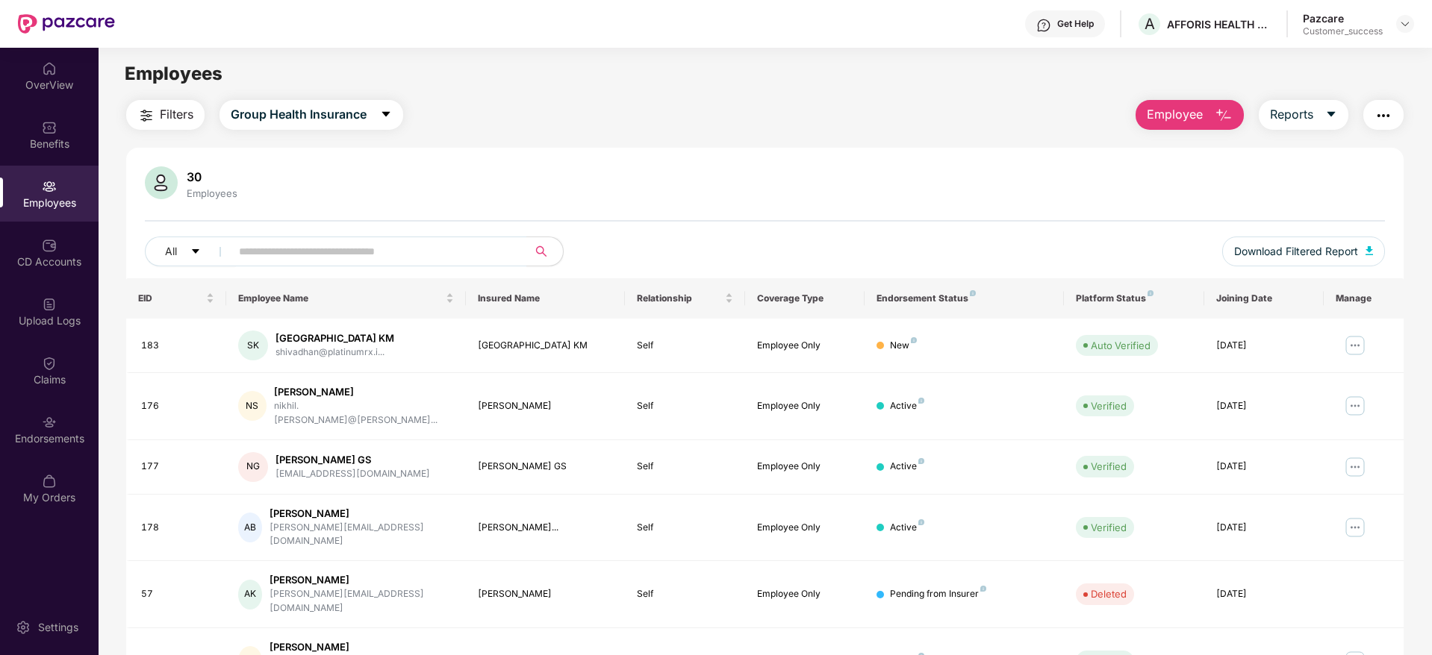
click at [166, 128] on button "Filters" at bounding box center [165, 115] width 78 height 30
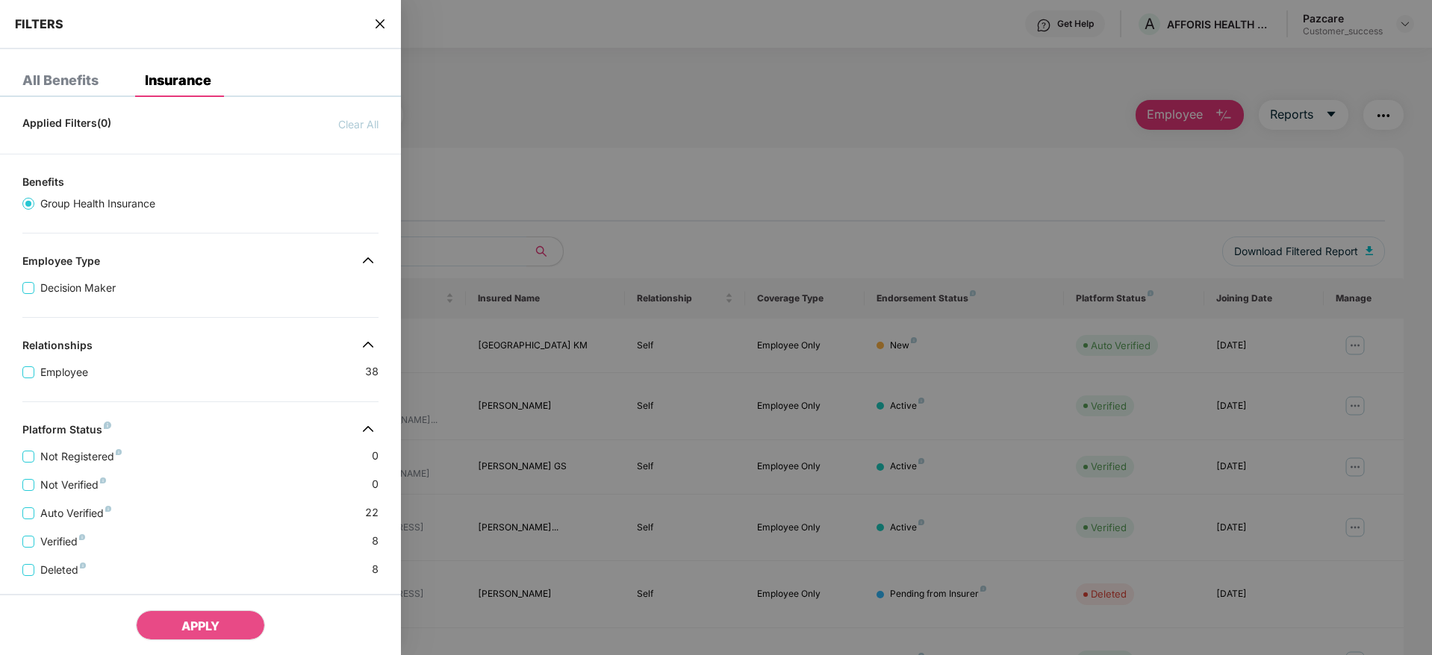
scroll to position [233, 0]
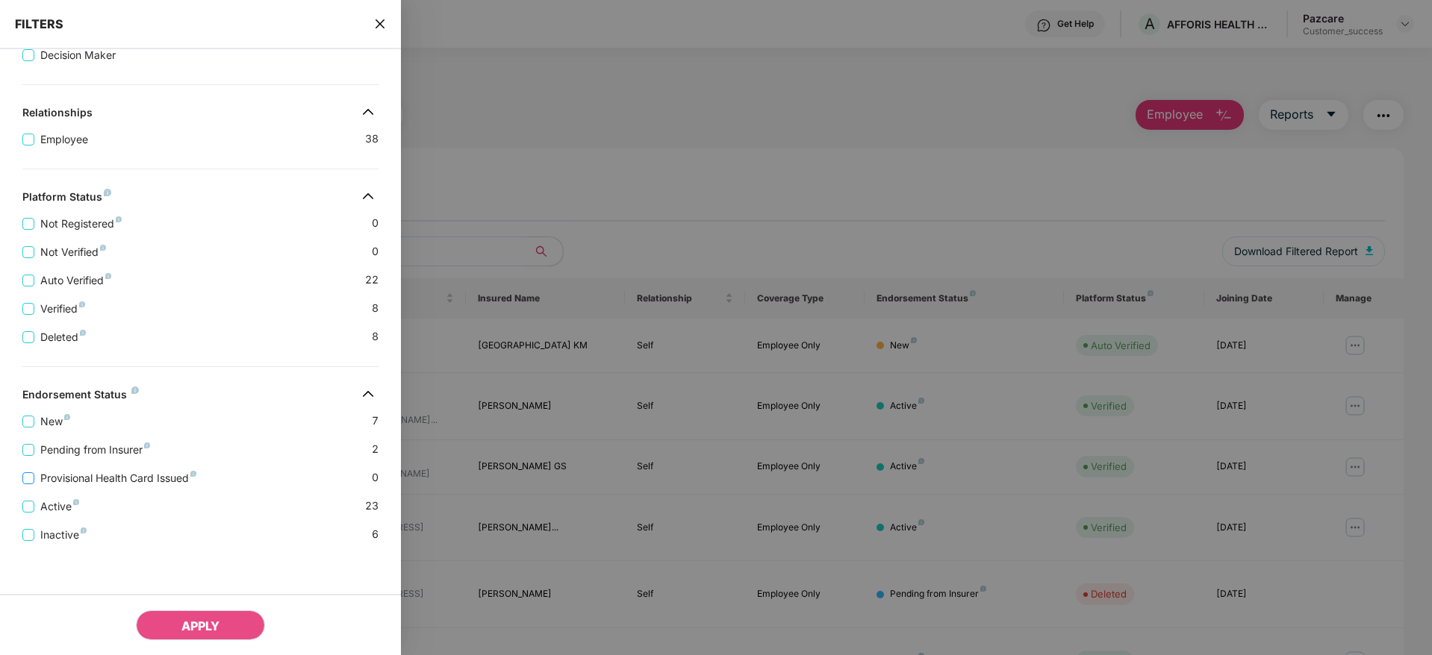
click at [134, 479] on span "Provisional Health Card Issued" at bounding box center [118, 478] width 168 height 16
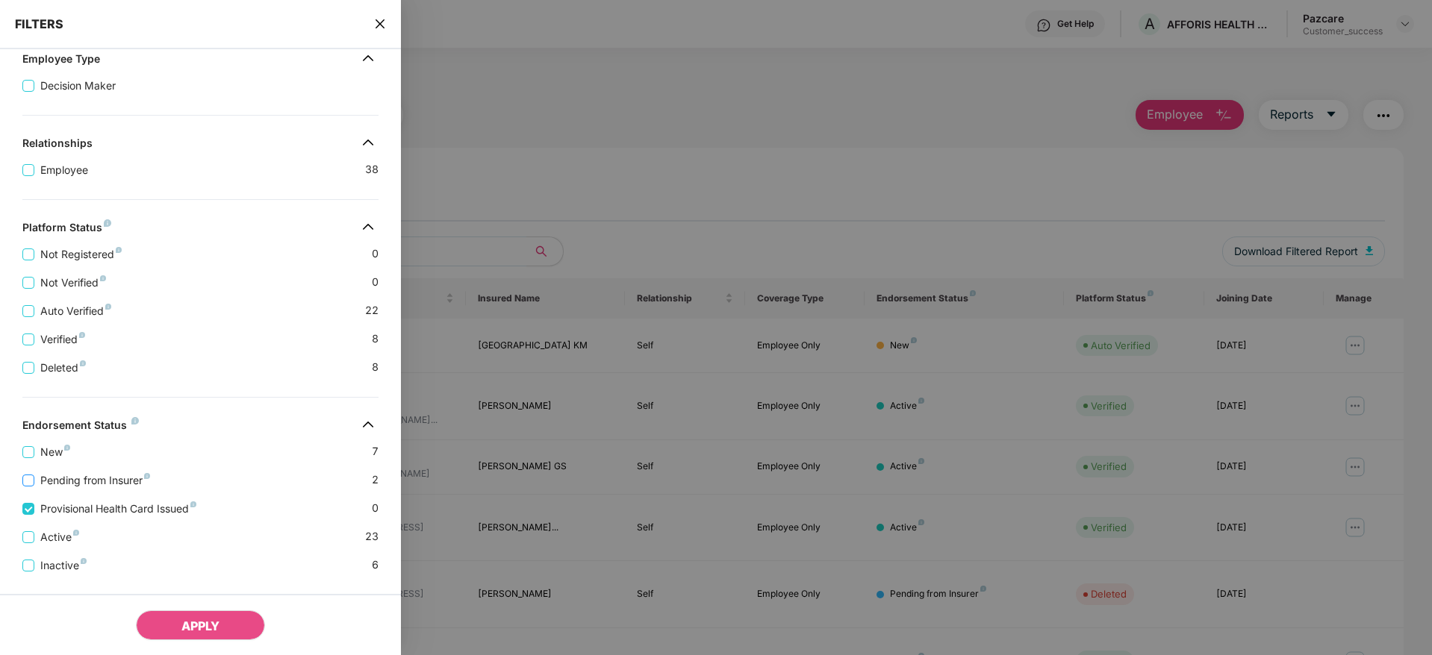
click at [113, 478] on span "Pending from Insurer" at bounding box center [95, 481] width 122 height 16
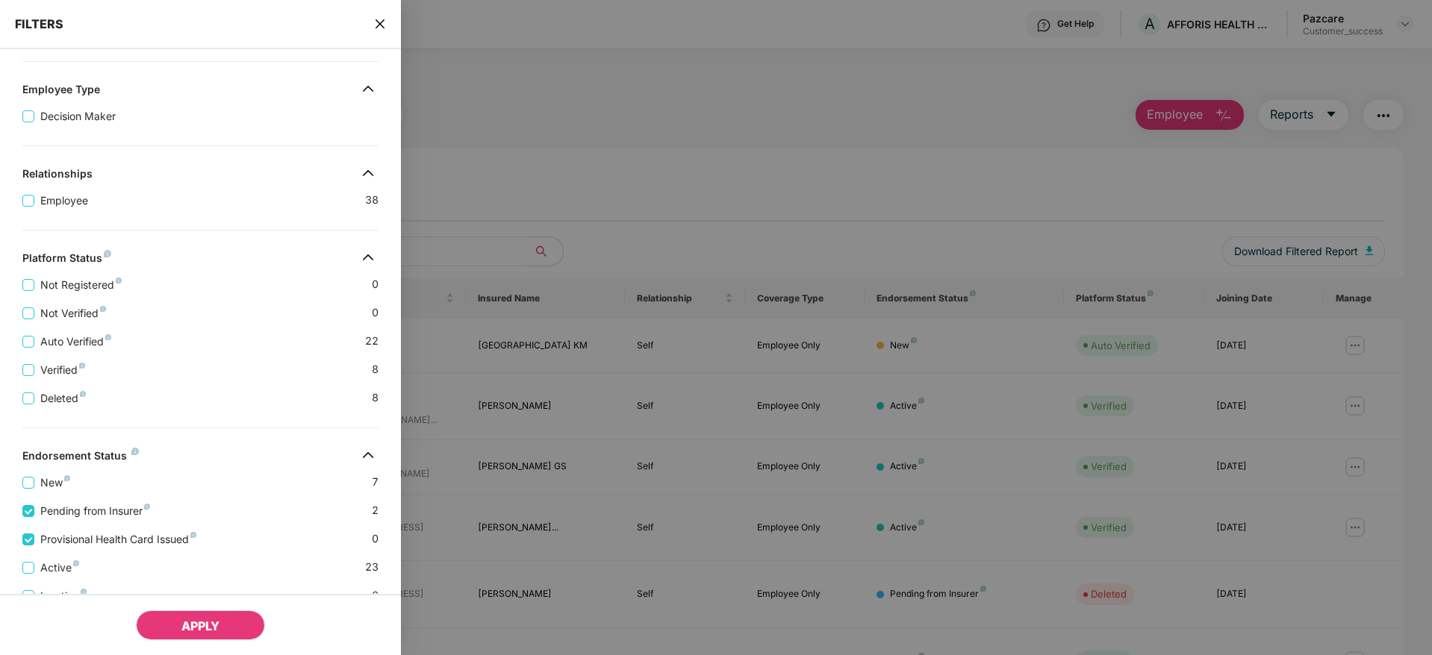
click at [205, 623] on span "APPLY" at bounding box center [200, 626] width 38 height 15
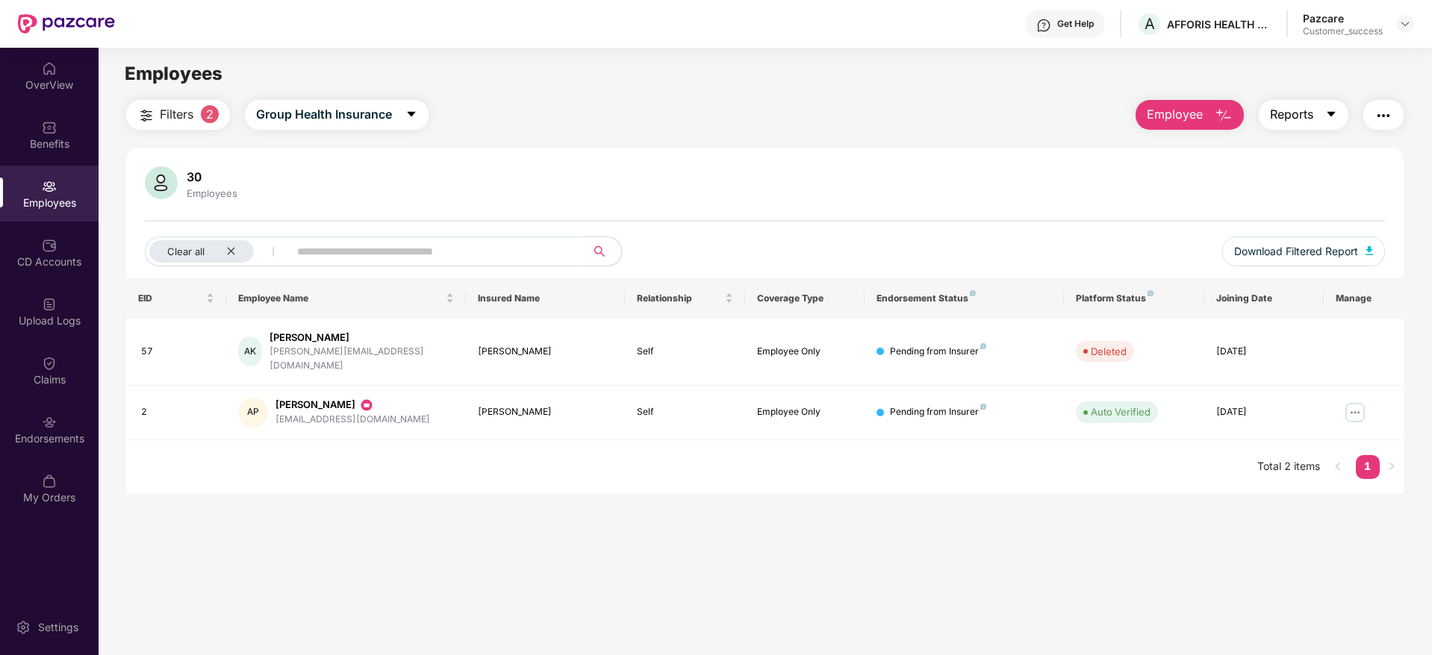
click at [1309, 105] on span "Reports" at bounding box center [1291, 114] width 43 height 19
click at [1088, 205] on div "30 Employees Clear all Download Filtered Report" at bounding box center [764, 222] width 1277 height 112
click at [1380, 127] on button "button" at bounding box center [1383, 115] width 40 height 30
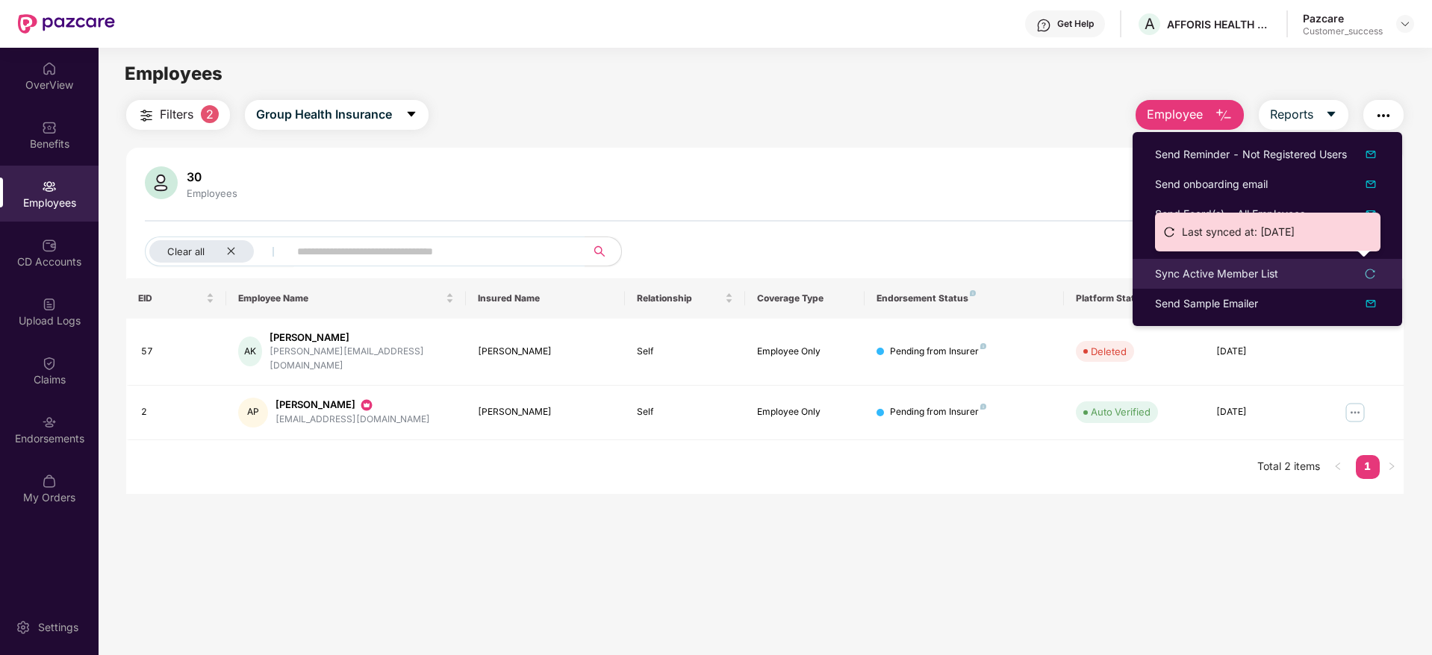
click at [1209, 270] on div "Sync Active Member List" at bounding box center [1216, 274] width 123 height 16
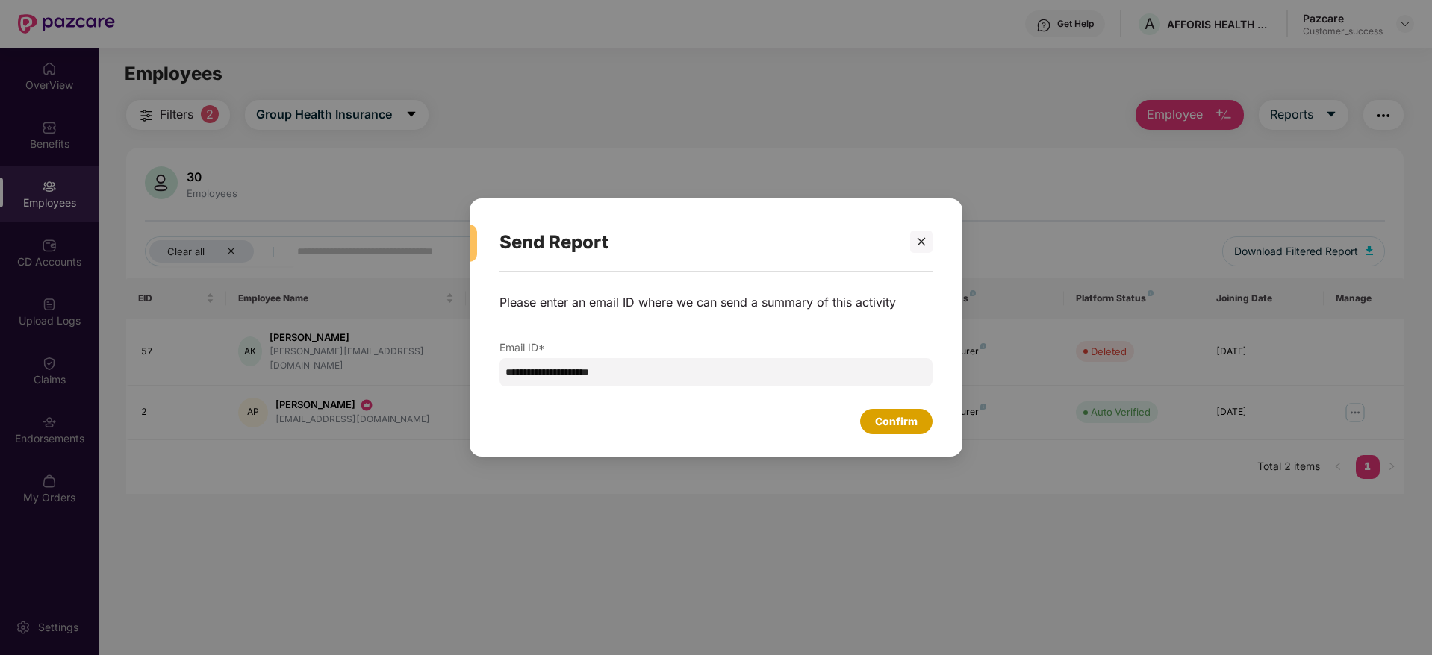
click at [867, 416] on div "Confirm" at bounding box center [896, 421] width 72 height 25
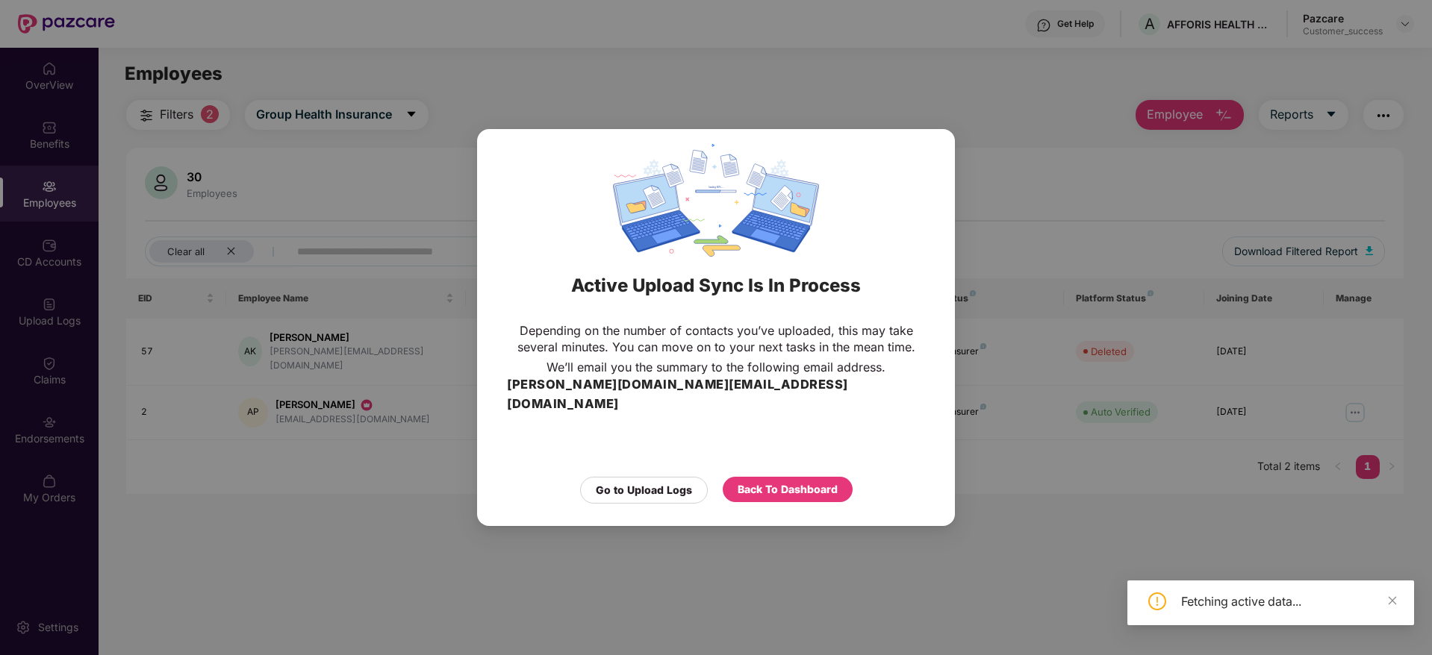
click at [867, 416] on div "Depending on the number of contacts you’ve uploaded, this may take several minu…" at bounding box center [716, 390] width 418 height 136
click at [782, 477] on div "Back To Dashboard" at bounding box center [788, 489] width 130 height 25
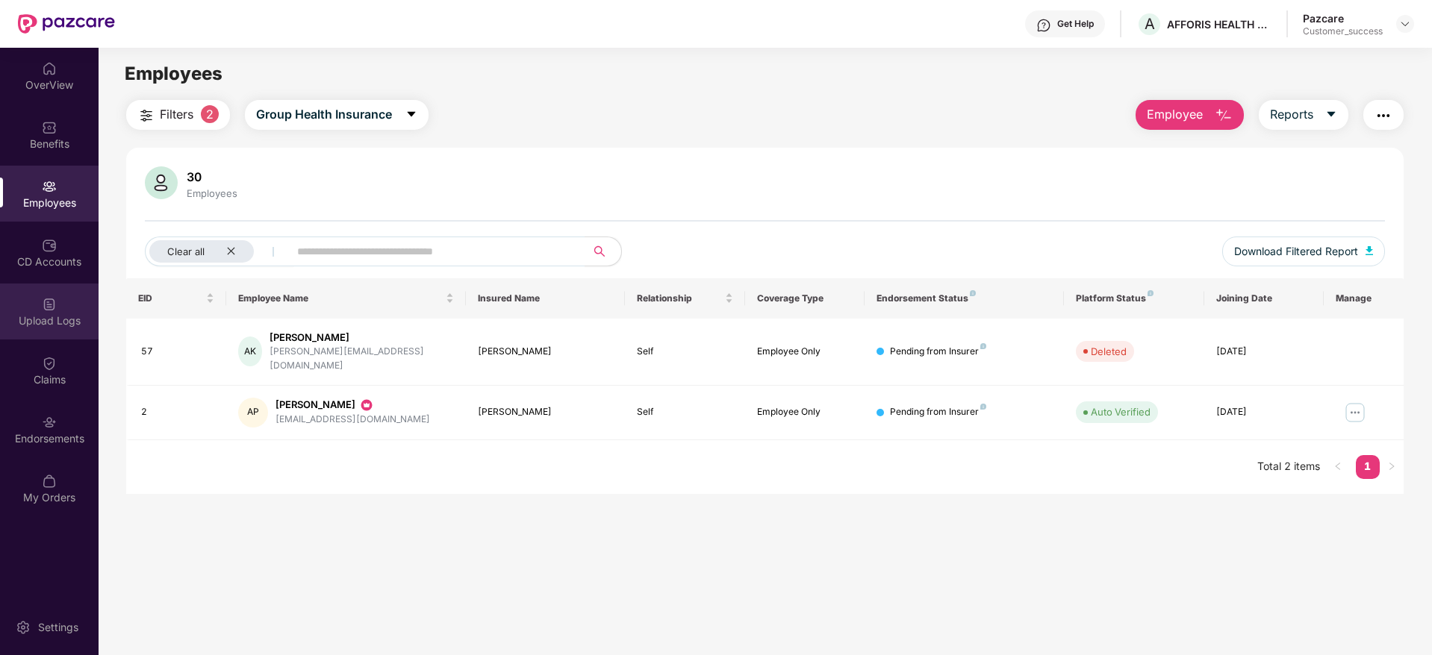
click at [76, 325] on div "Upload Logs" at bounding box center [49, 321] width 99 height 15
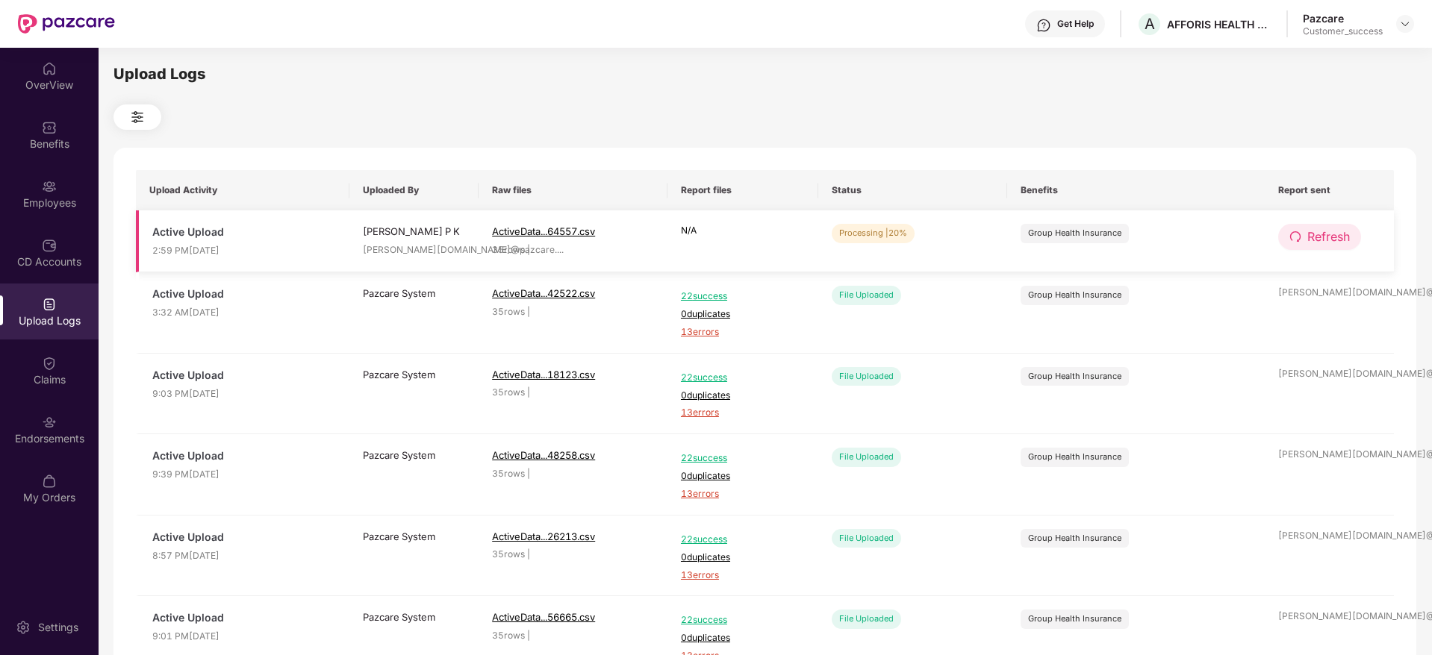
click at [1292, 241] on icon "redo" at bounding box center [1295, 237] width 12 height 12
click at [1292, 241] on icon "redo" at bounding box center [1296, 237] width 12 height 12
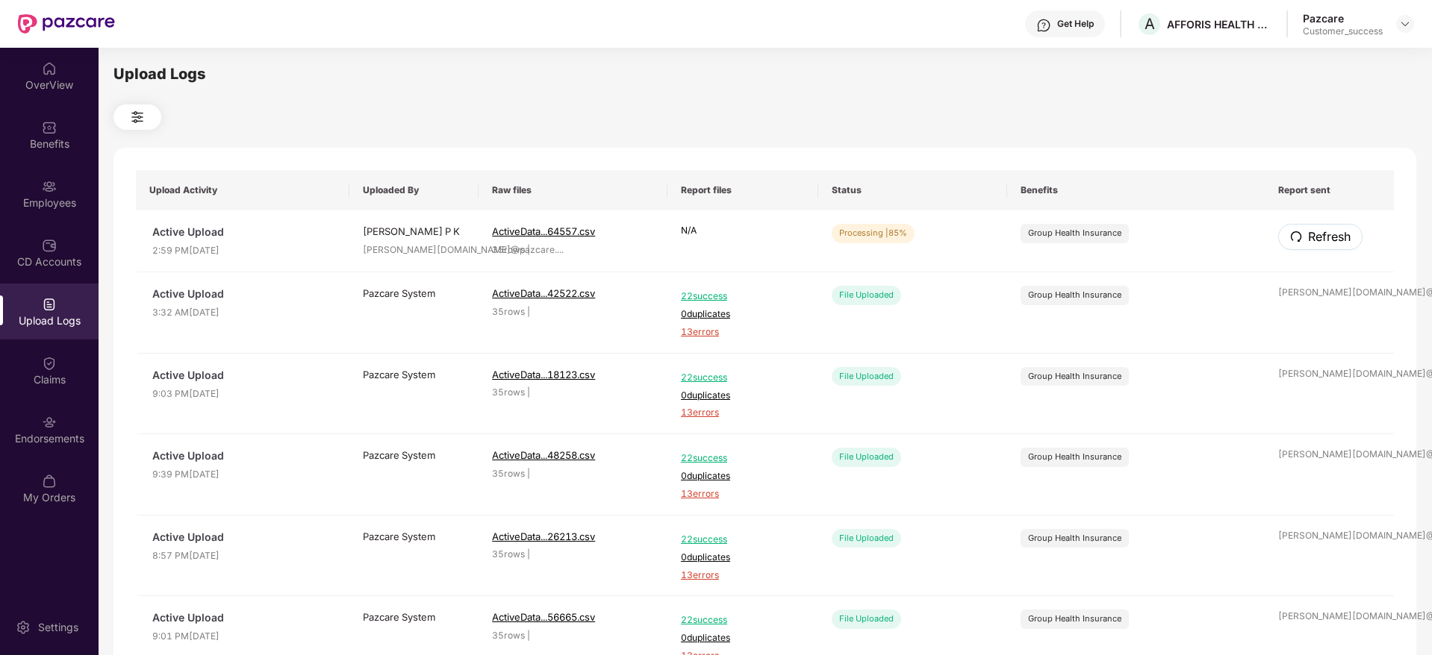
click at [1292, 241] on icon "redo" at bounding box center [1296, 237] width 12 height 12
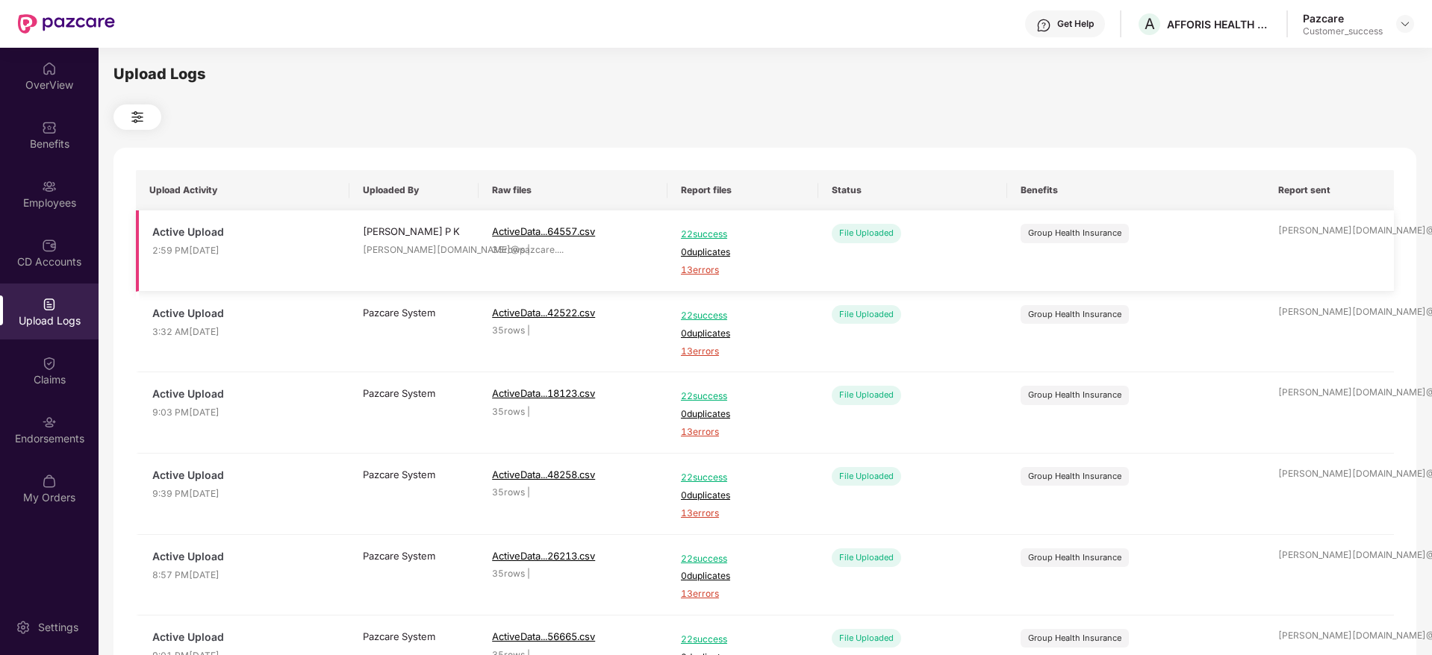
click at [682, 266] on span "13 errors" at bounding box center [743, 271] width 124 height 14
click at [45, 155] on div "Benefits" at bounding box center [49, 135] width 99 height 56
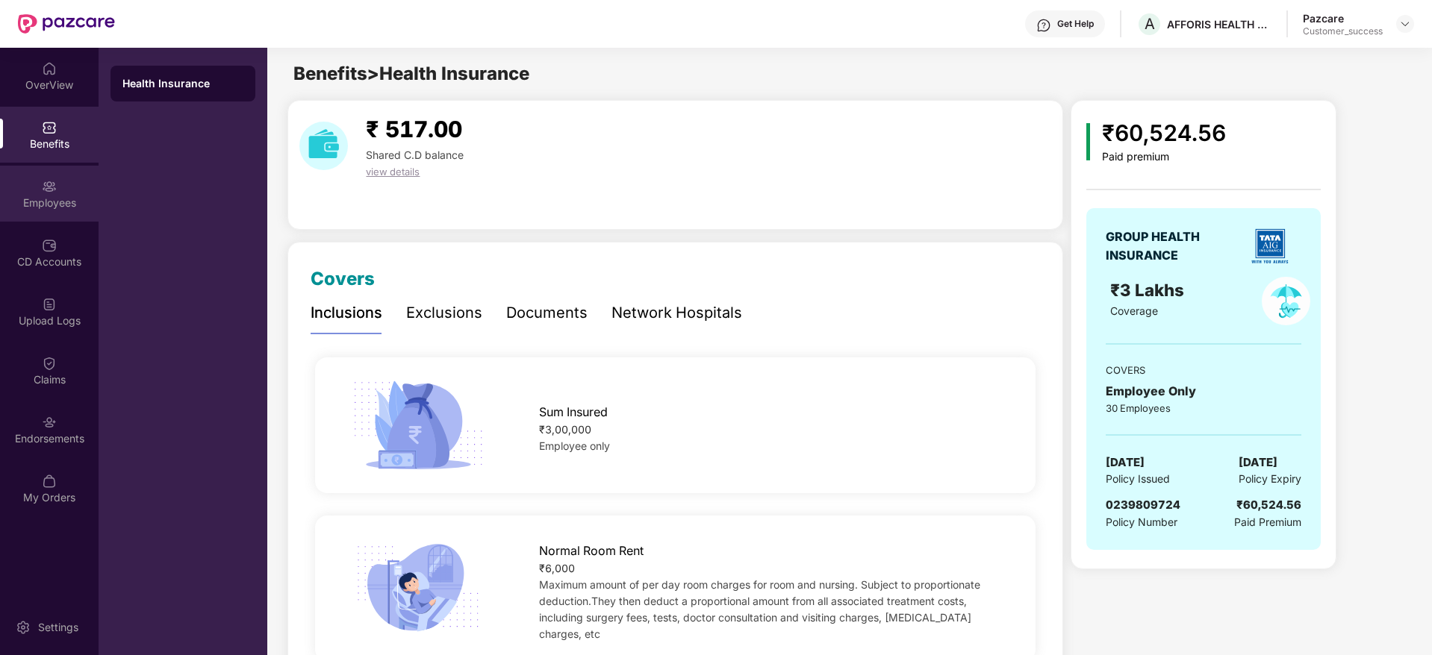
click at [22, 196] on div "Employees" at bounding box center [49, 203] width 99 height 15
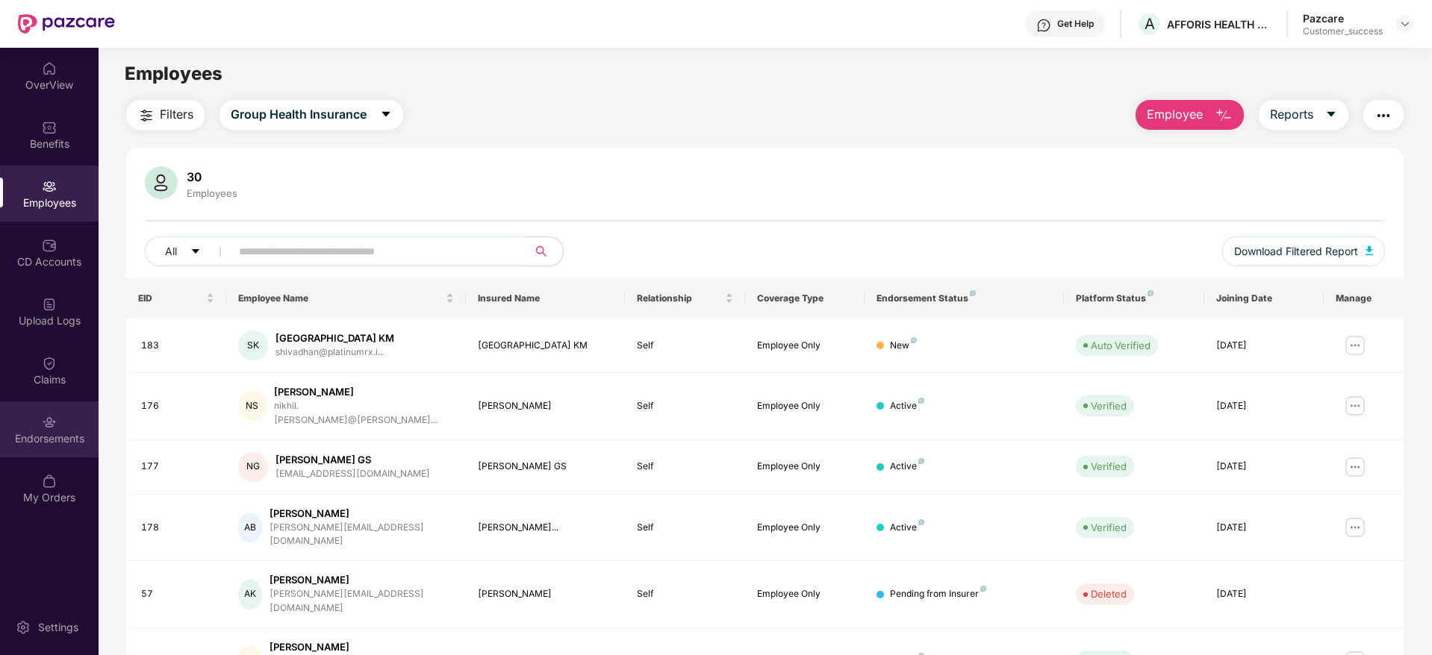
click at [80, 434] on div "Endorsements" at bounding box center [49, 438] width 99 height 15
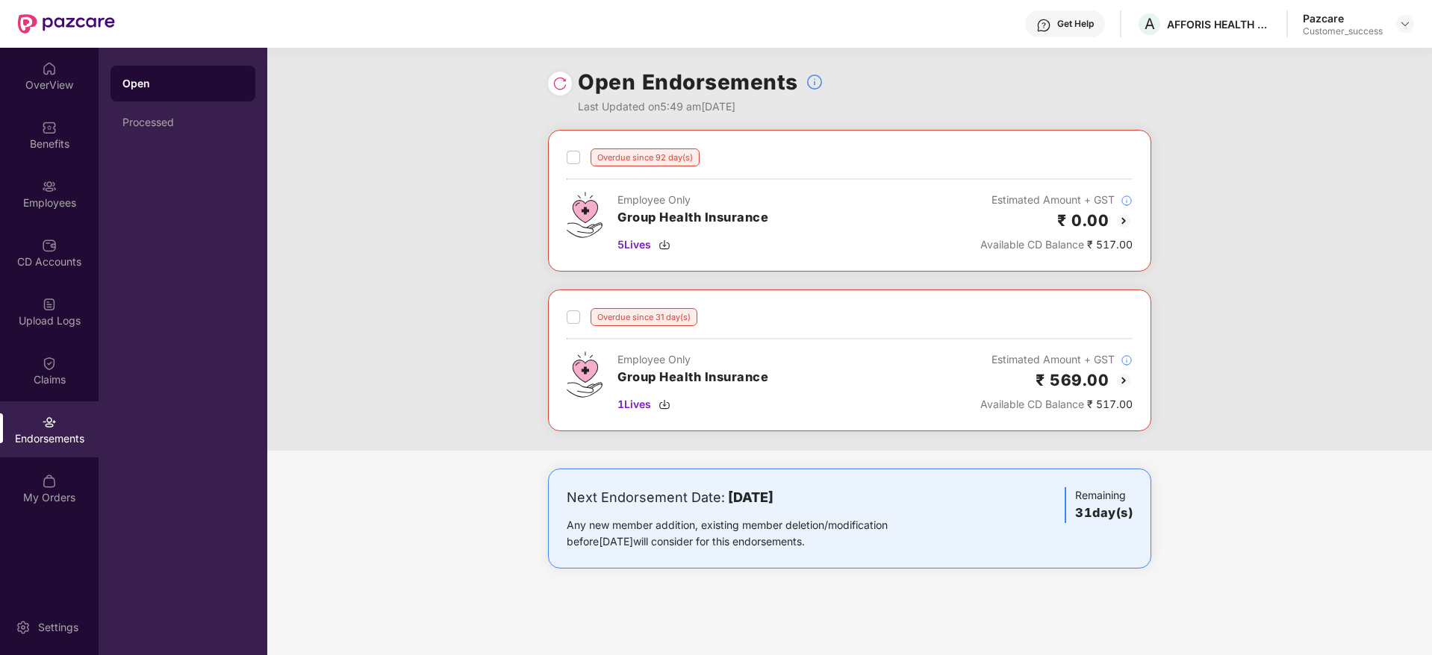
click at [1111, 222] on div "₹ 0.00" at bounding box center [1056, 220] width 152 height 25
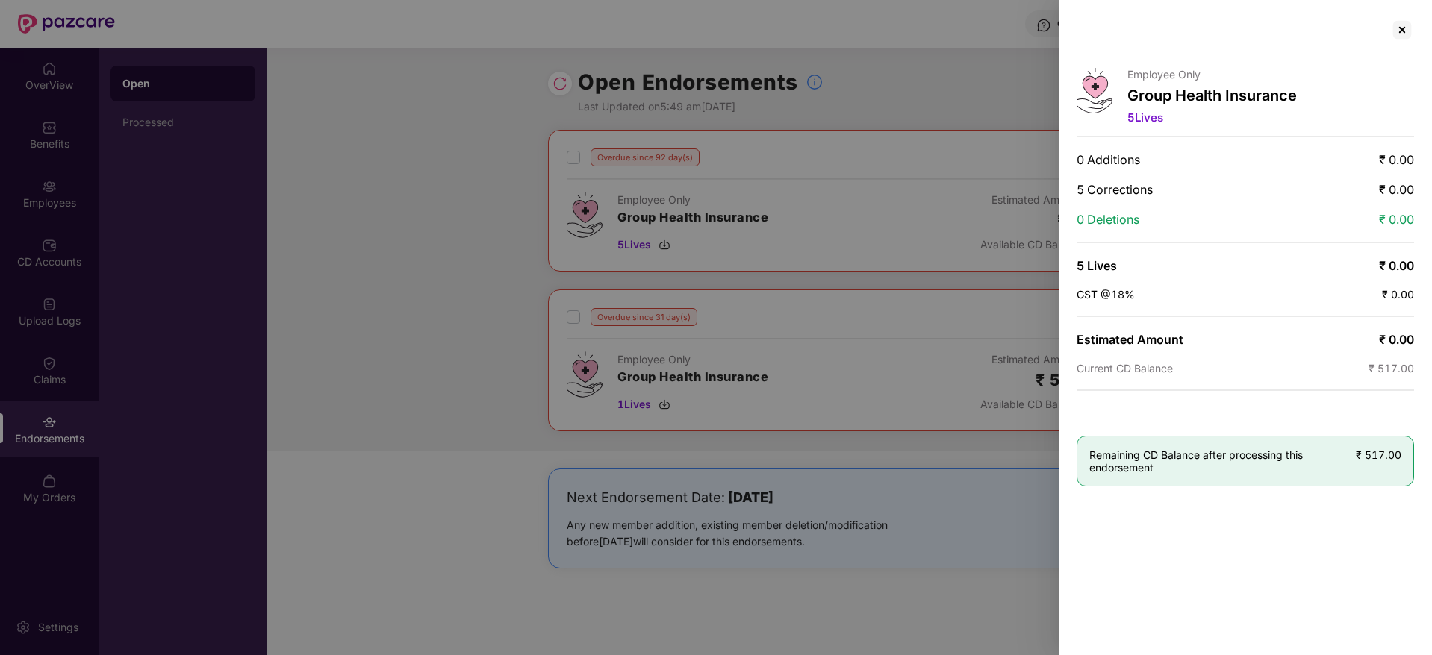
click at [803, 305] on div at bounding box center [716, 327] width 1432 height 655
click at [1403, 28] on div at bounding box center [1402, 30] width 24 height 24
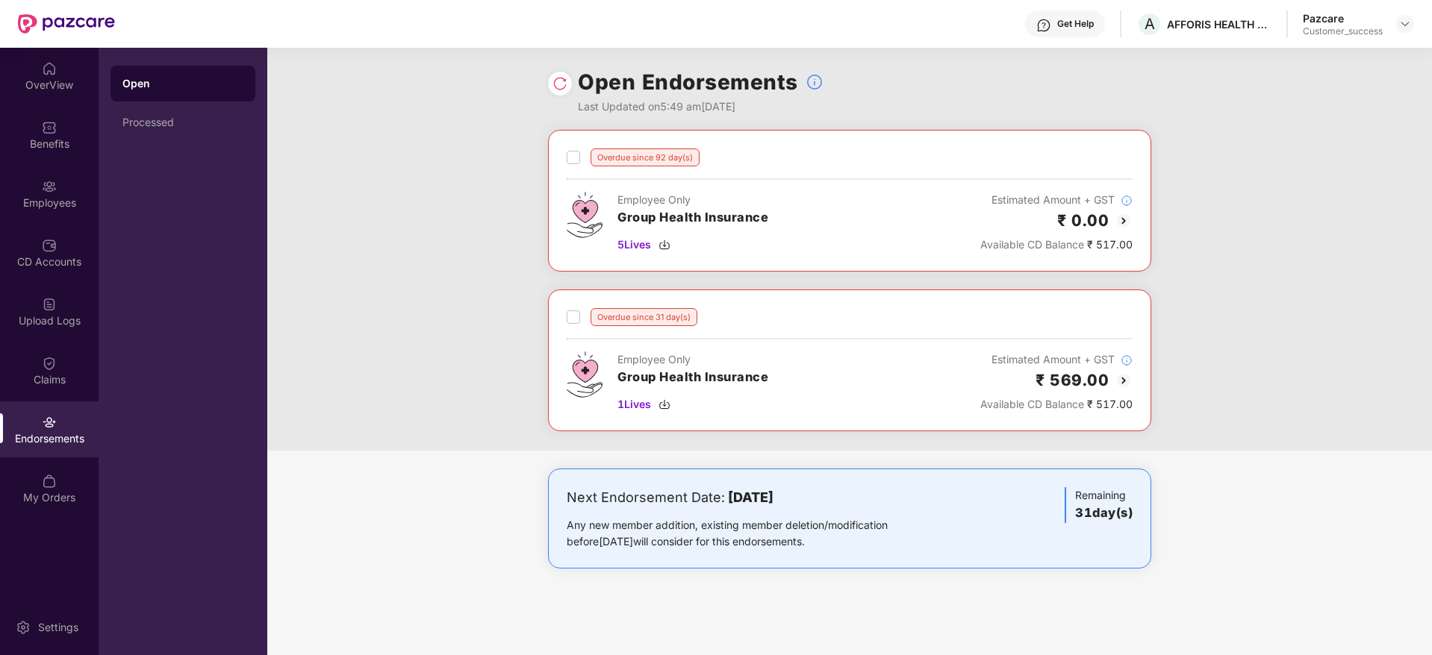
click at [1137, 382] on div "Overdue since 31 day(s) Employee Only Group Health Insurance 1 Lives Estimated …" at bounding box center [849, 361] width 603 height 142
click at [1111, 384] on div "₹ 569.00" at bounding box center [1056, 380] width 152 height 25
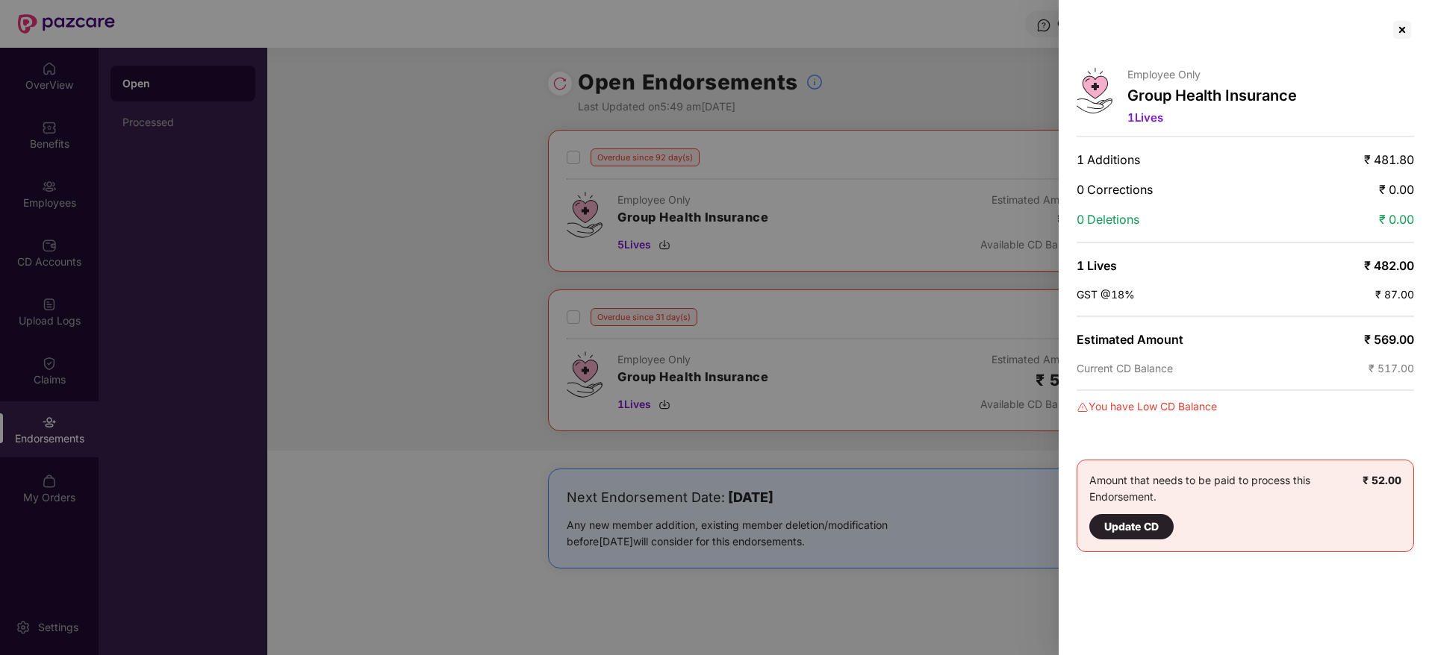
click at [1031, 451] on div at bounding box center [716, 327] width 1432 height 655
click at [1049, 81] on div at bounding box center [716, 327] width 1432 height 655
click at [1395, 28] on div at bounding box center [1402, 30] width 24 height 24
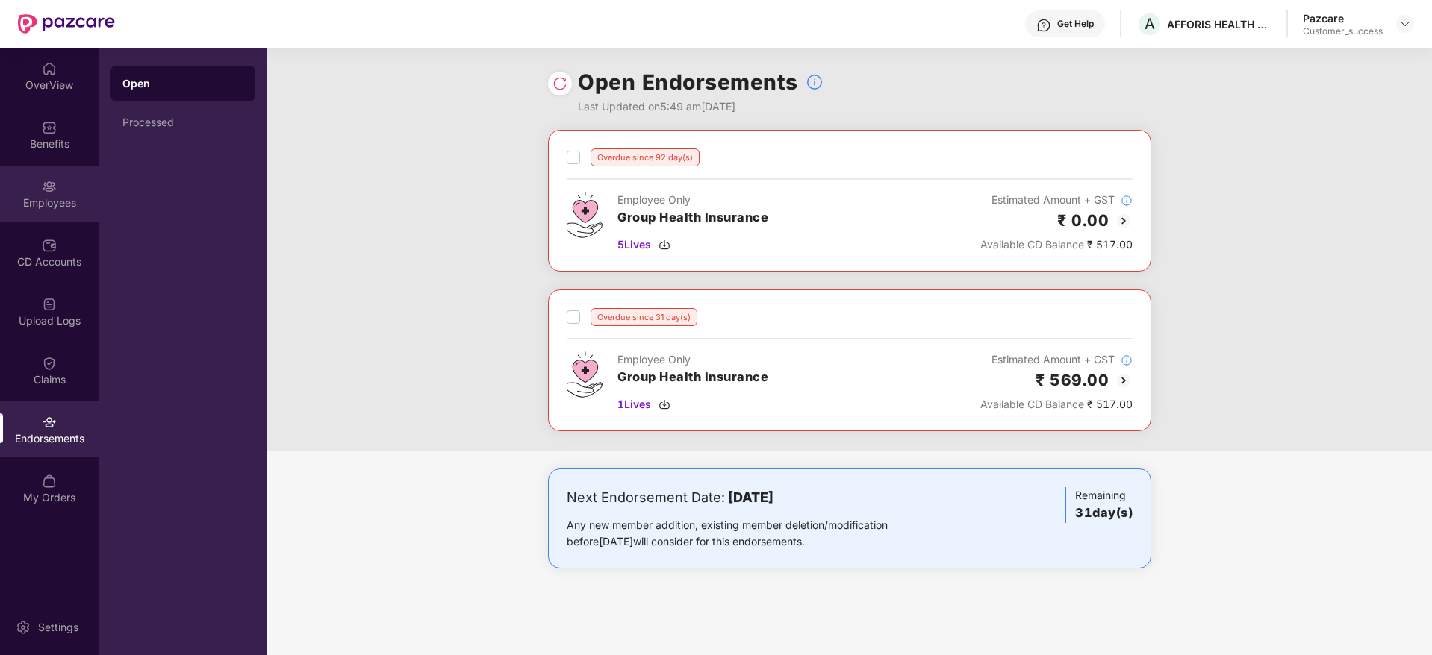
click at [57, 216] on div "Employees" at bounding box center [49, 194] width 99 height 56
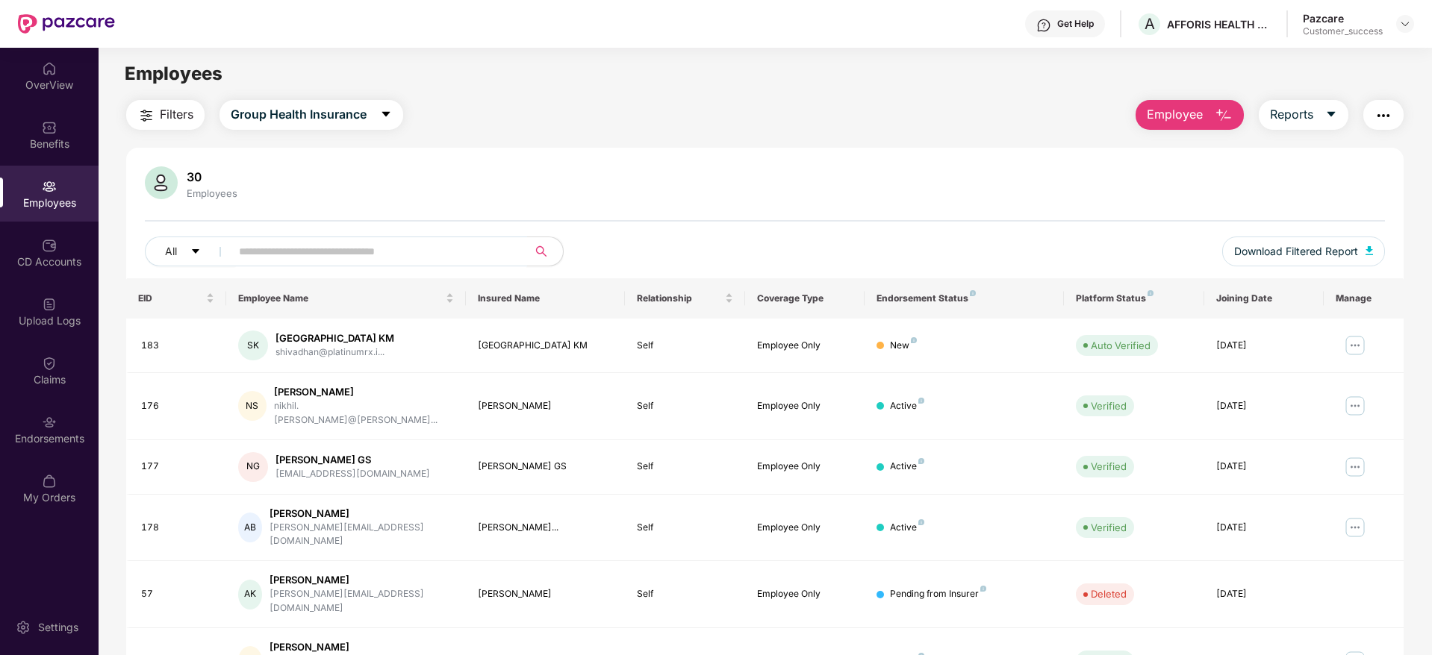
click at [340, 247] on input "text" at bounding box center [373, 251] width 268 height 22
click at [158, 109] on button "Filters" at bounding box center [165, 115] width 78 height 30
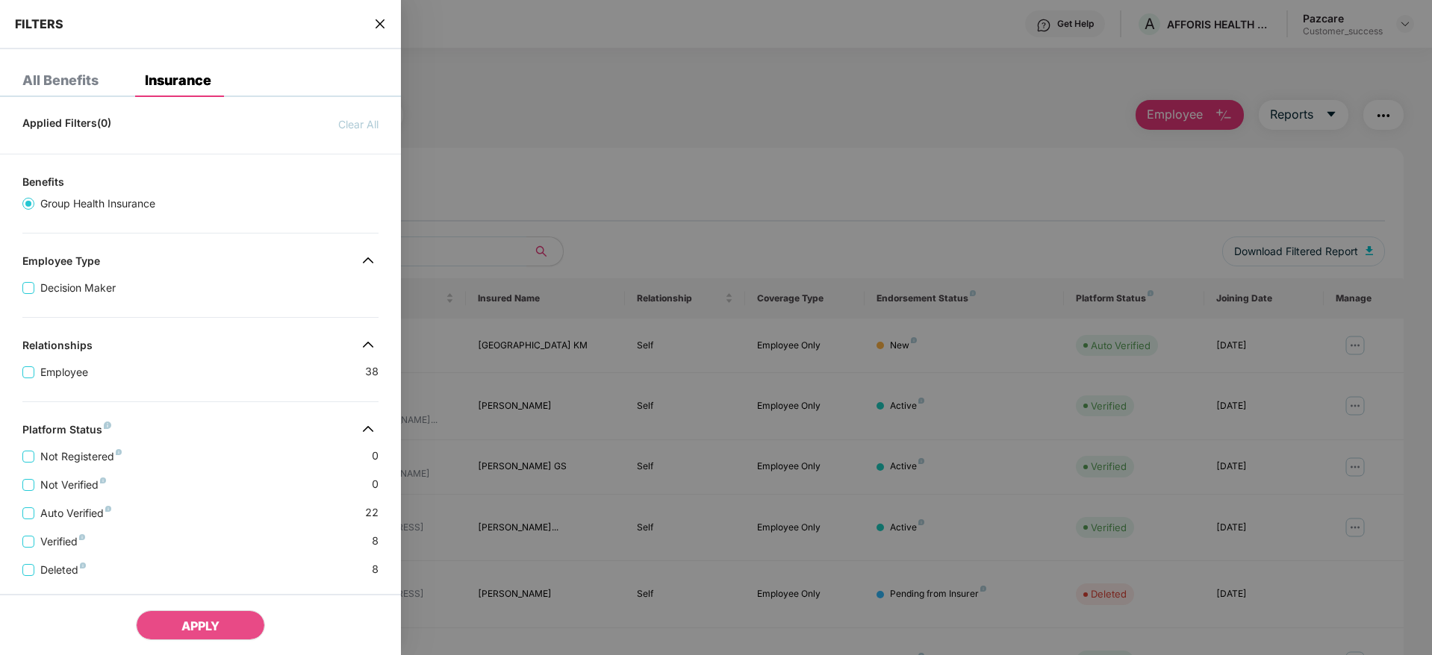
scroll to position [233, 0]
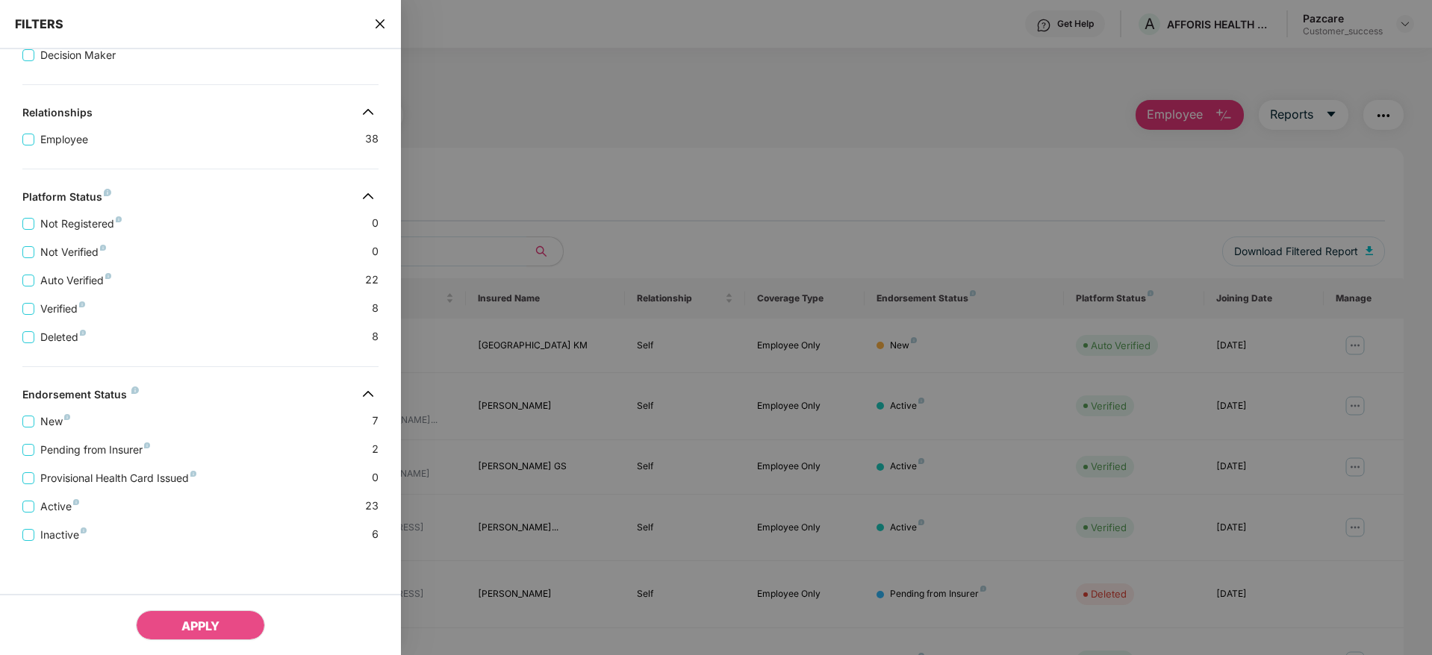
click at [160, 452] on div "Pending from Insurer 2" at bounding box center [200, 444] width 356 height 28
click at [74, 463] on div "Provisional Health Card Issued 0" at bounding box center [200, 472] width 356 height 28
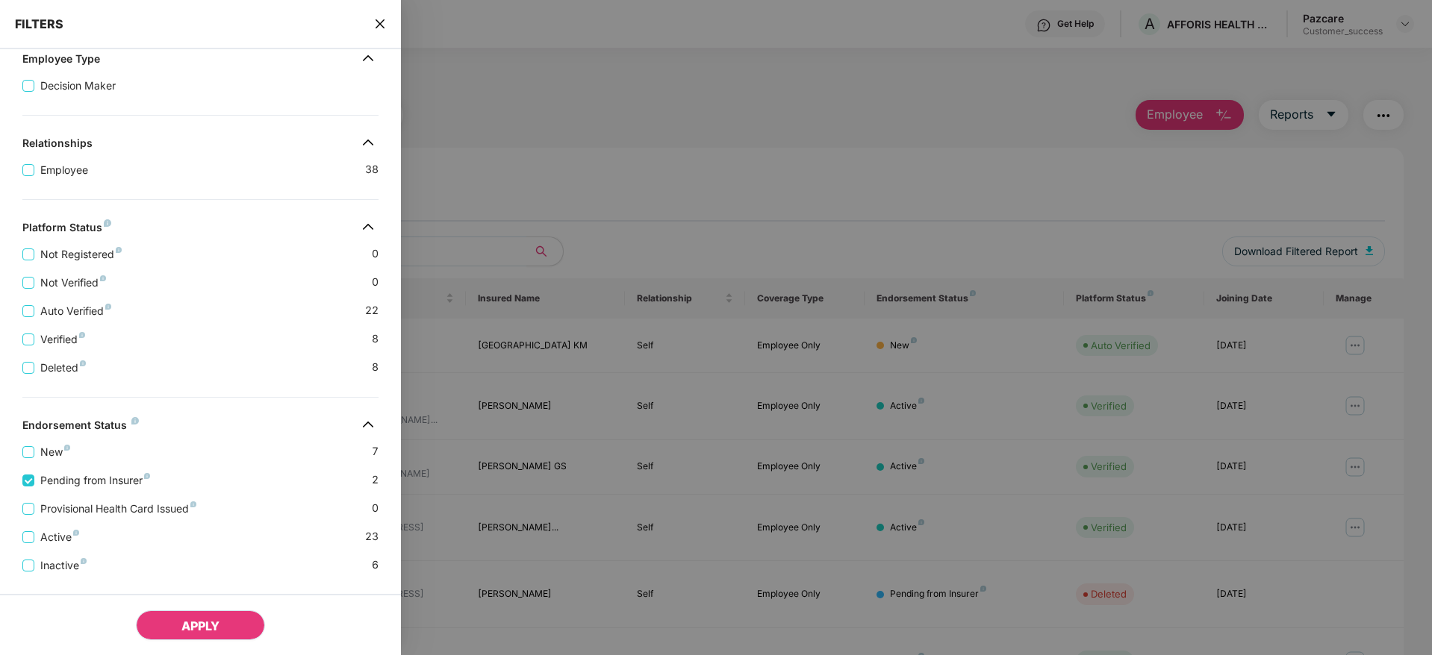
click at [160, 614] on button "APPLY" at bounding box center [200, 626] width 129 height 30
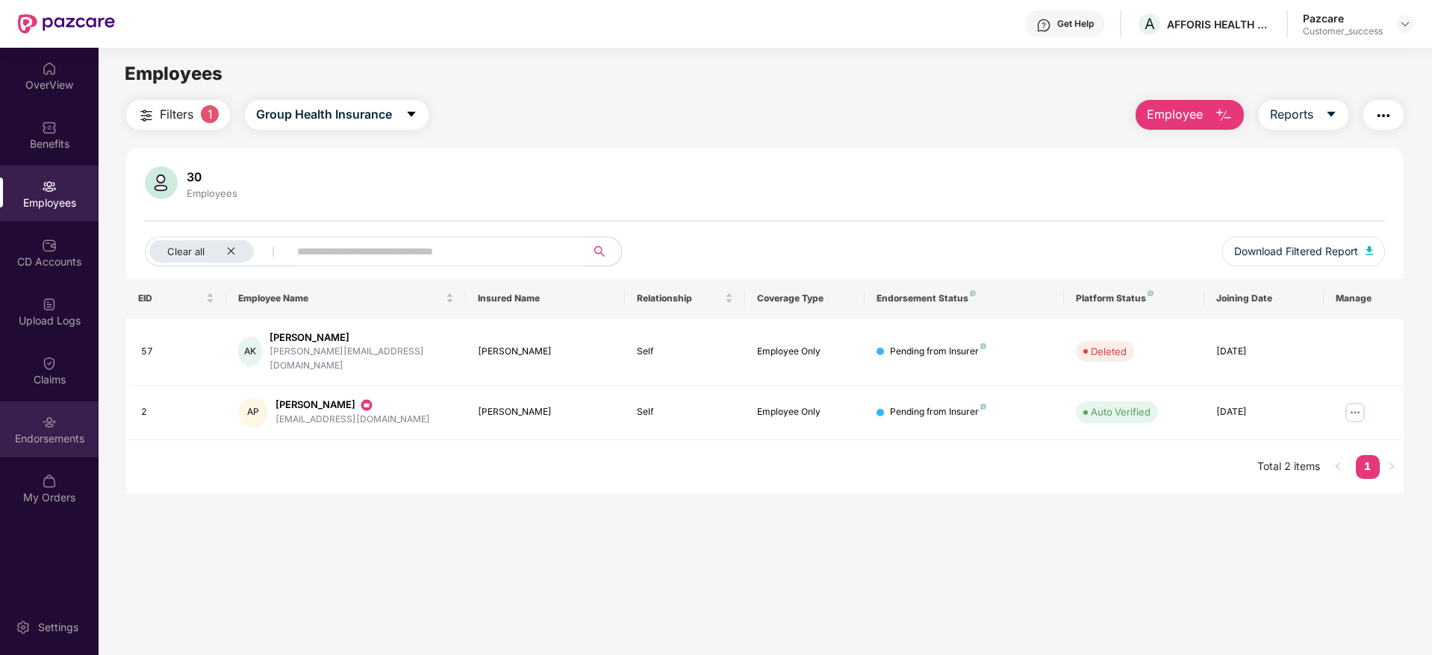
click at [54, 440] on div "Endorsements" at bounding box center [49, 438] width 99 height 15
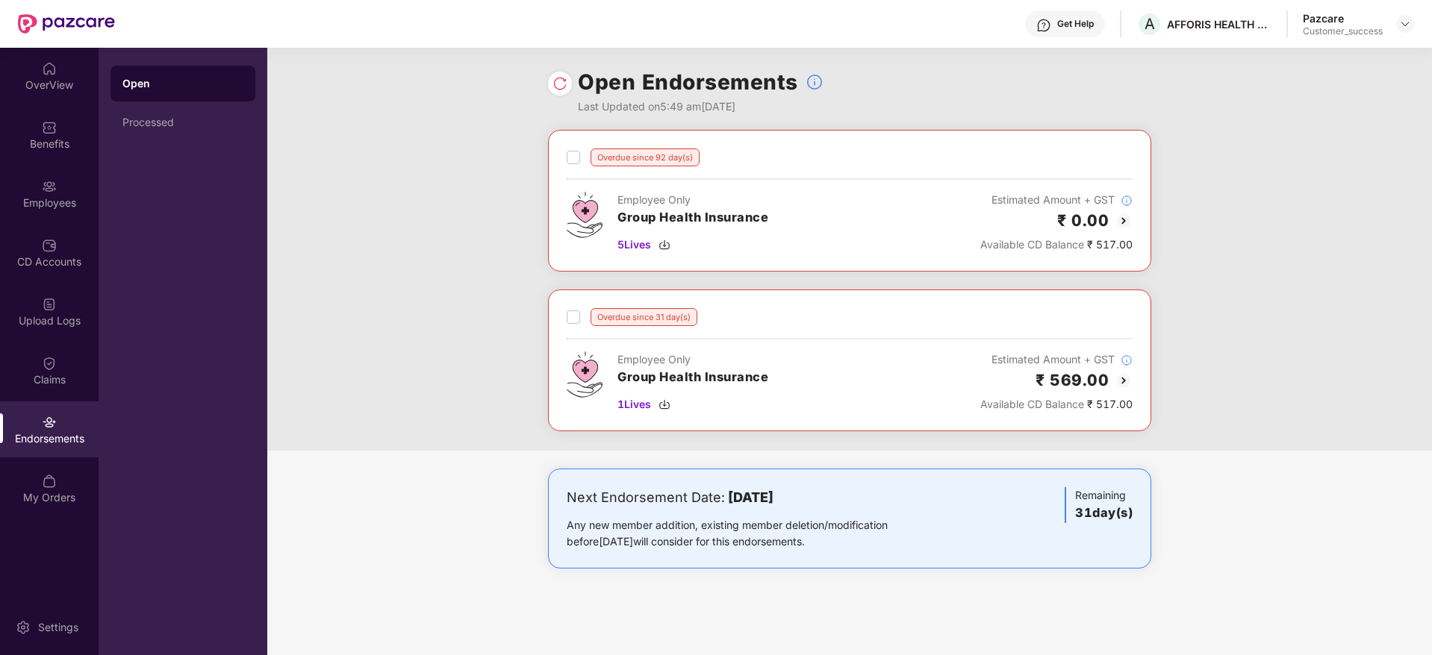
click at [1116, 373] on img at bounding box center [1124, 381] width 18 height 18
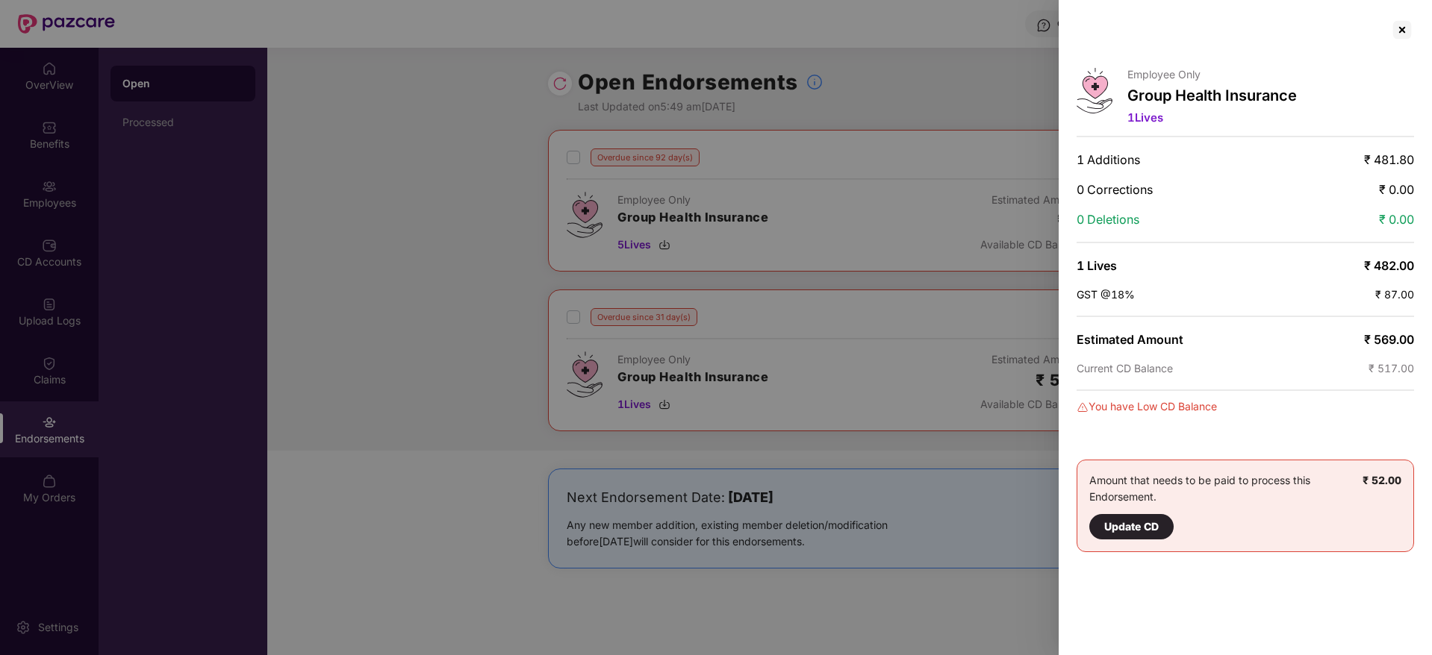
click at [967, 340] on div at bounding box center [716, 327] width 1432 height 655
click at [1401, 32] on div at bounding box center [1402, 30] width 24 height 24
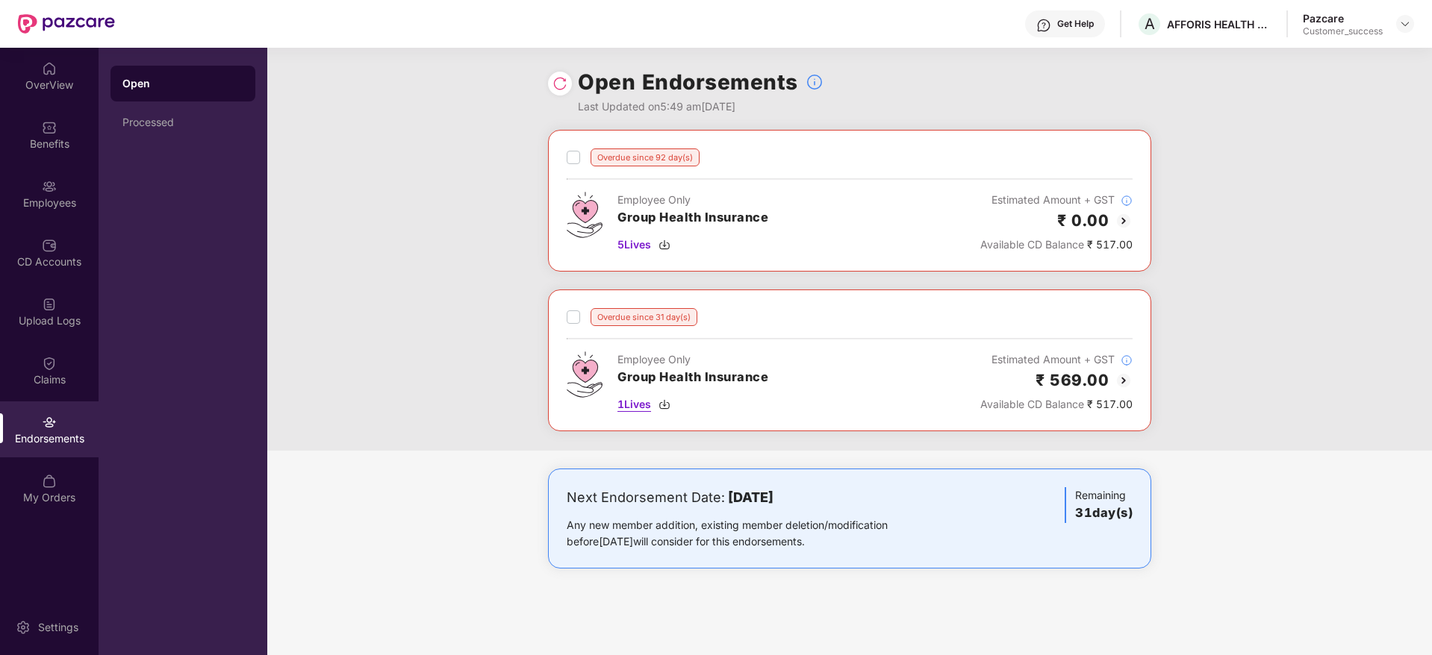
click at [670, 405] on img at bounding box center [664, 405] width 12 height 12
click at [1191, 24] on div "AFFORIS HEALTH TECHNOLOGIES PRIVATE LIMITED" at bounding box center [1219, 24] width 105 height 14
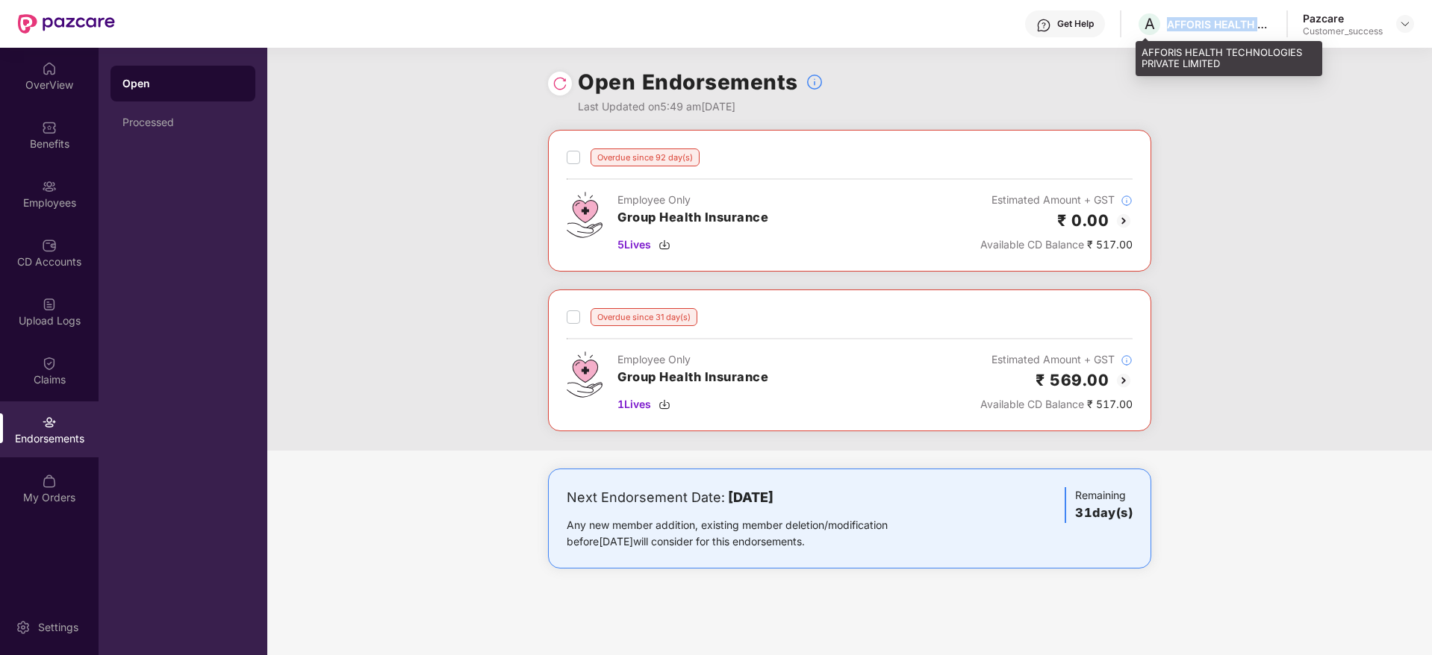
click at [1191, 24] on div "AFFORIS HEALTH TECHNOLOGIES PRIVATE LIMITED" at bounding box center [1219, 24] width 105 height 14
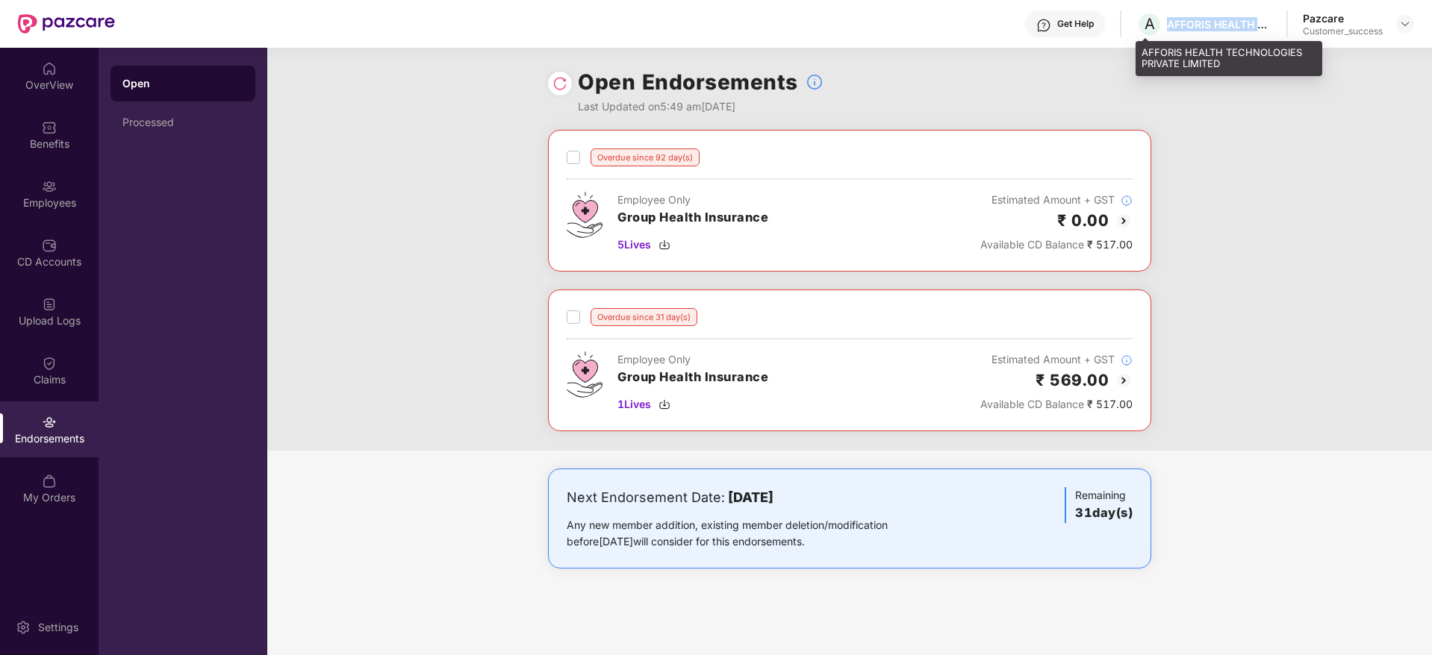
click at [1191, 24] on div "AFFORIS HEALTH TECHNOLOGIES PRIVATE LIMITED" at bounding box center [1219, 24] width 105 height 14
copy div "AFFORIS HEALTH TECHNOLOGIES PRIVATE LIMITED"
